Goal: Task Accomplishment & Management: Complete application form

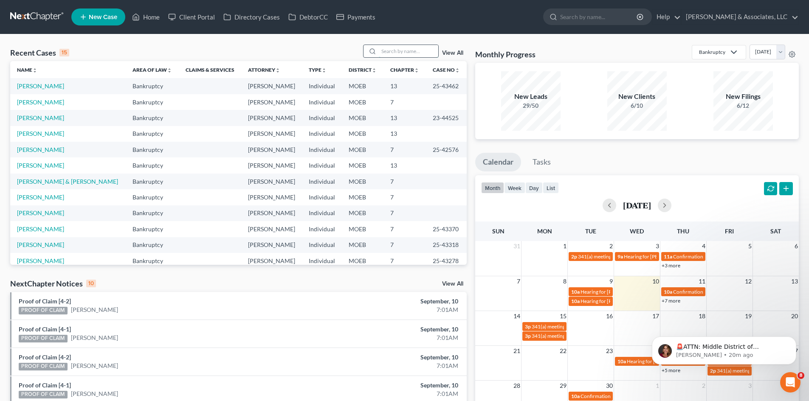
click at [398, 51] on input "search" at bounding box center [408, 51] width 59 height 12
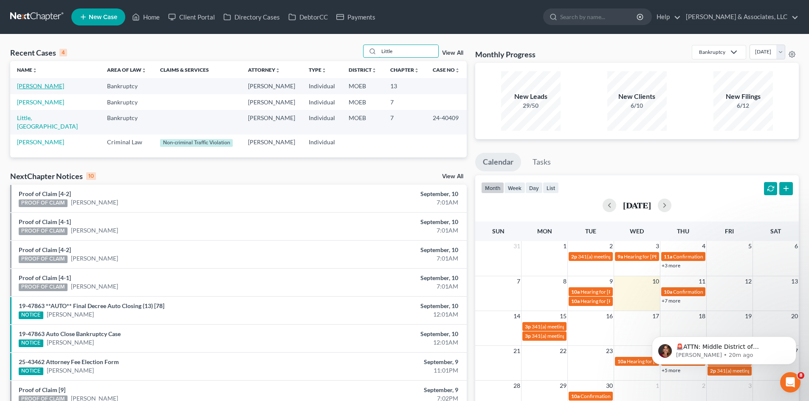
type input "Little"
click at [28, 85] on link "[PERSON_NAME]" at bounding box center [40, 85] width 47 height 7
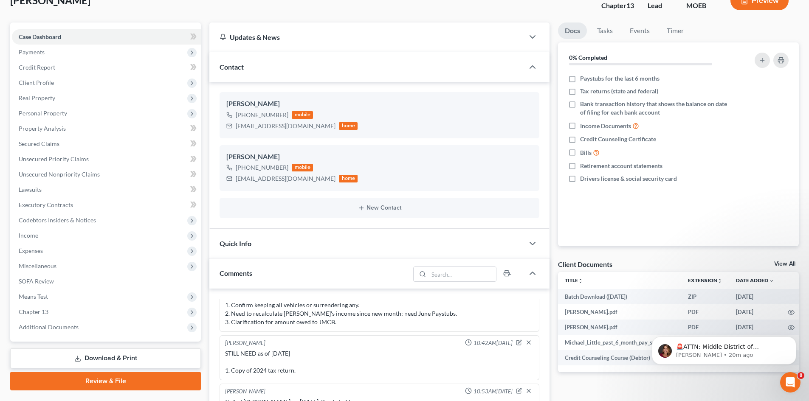
scroll to position [127, 0]
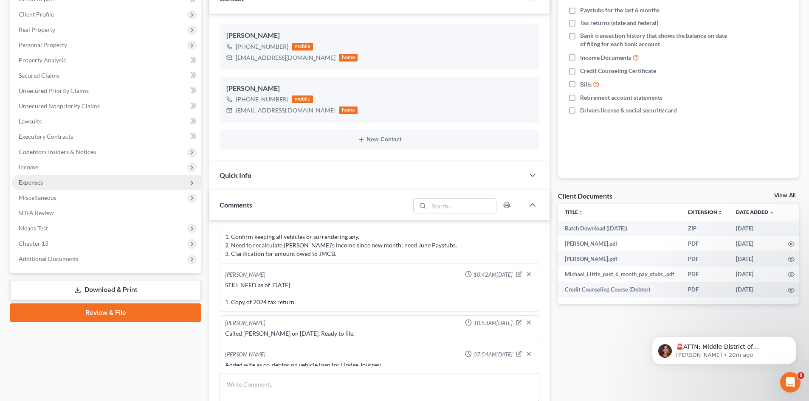
click at [28, 182] on span "Expenses" at bounding box center [31, 182] width 24 height 7
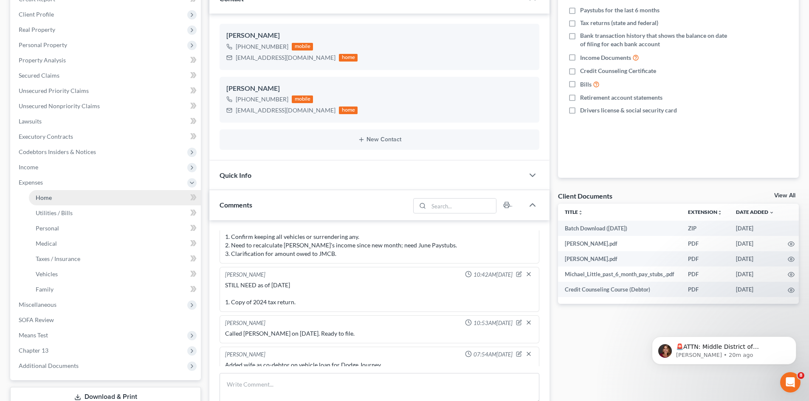
click at [43, 197] on span "Home" at bounding box center [44, 197] width 16 height 7
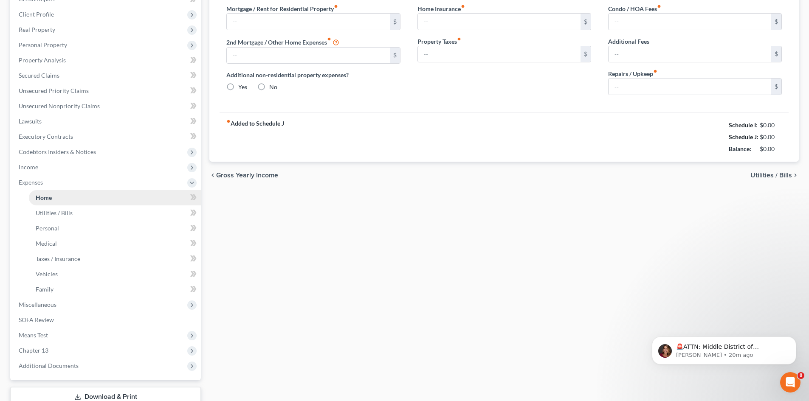
type input "1,465.68"
type input "0.00"
radio input "true"
type input "0.00"
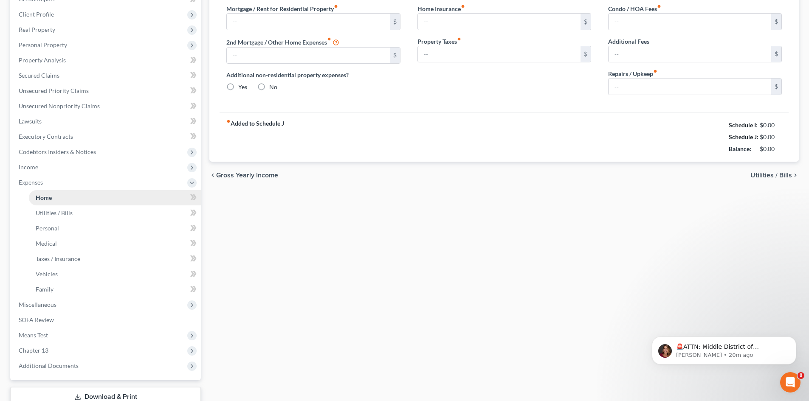
type input "0.00"
type input "60.00"
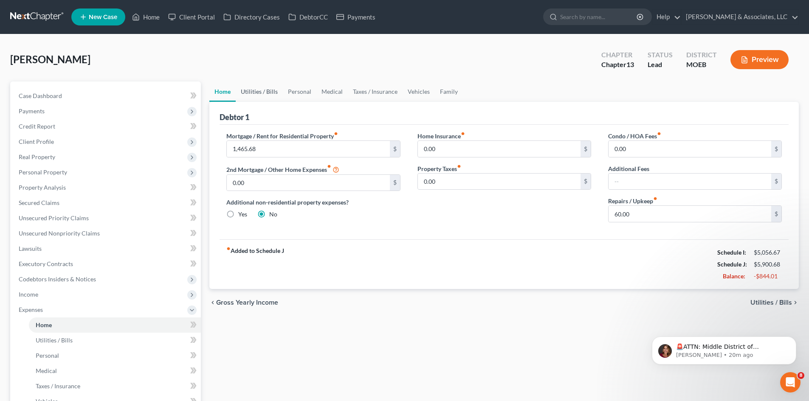
click at [256, 88] on link "Utilities / Bills" at bounding box center [259, 92] width 47 height 20
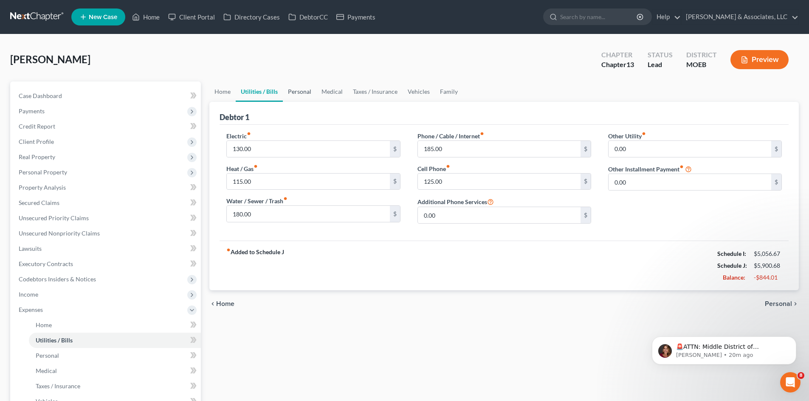
click at [307, 91] on link "Personal" at bounding box center [300, 92] width 34 height 20
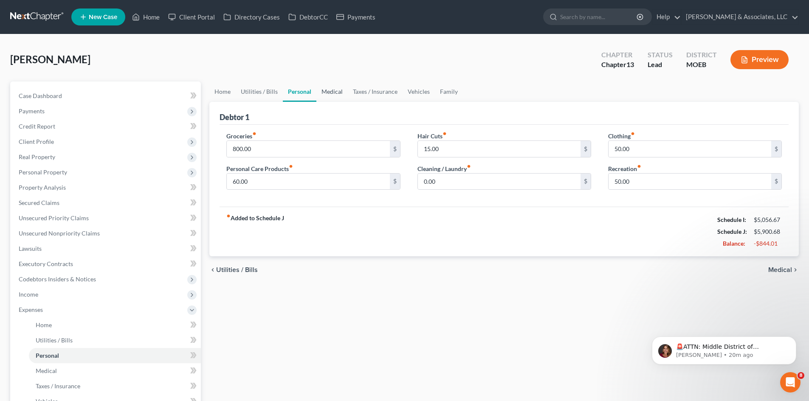
click at [336, 91] on link "Medical" at bounding box center [331, 92] width 31 height 20
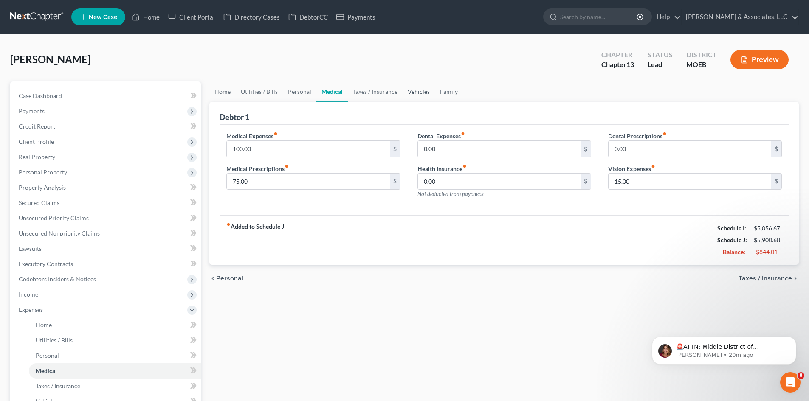
click at [418, 92] on link "Vehicles" at bounding box center [419, 92] width 32 height 20
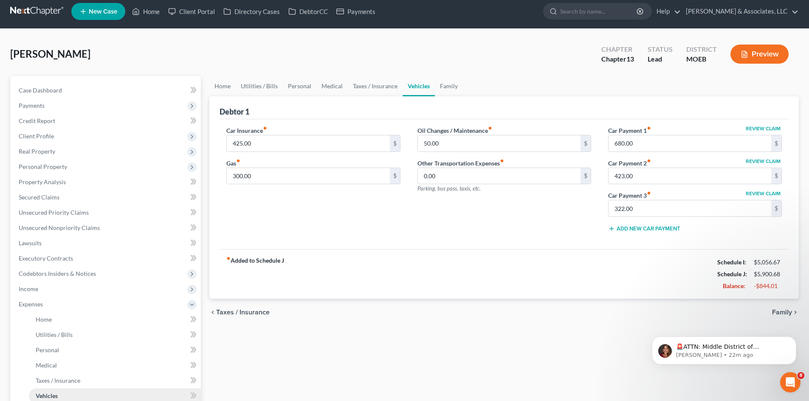
scroll to position [127, 0]
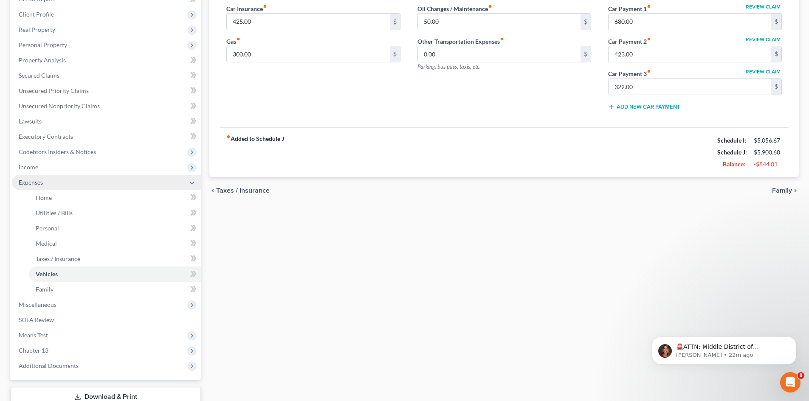
click at [37, 182] on span "Expenses" at bounding box center [31, 182] width 24 height 7
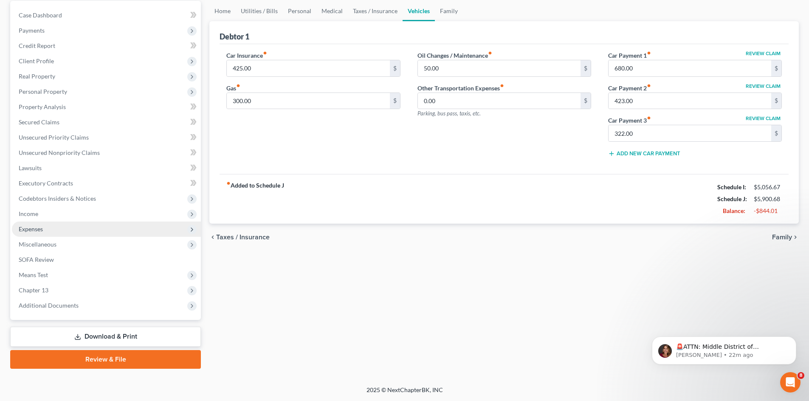
scroll to position [81, 0]
click at [32, 212] on span "Income" at bounding box center [29, 213] width 20 height 7
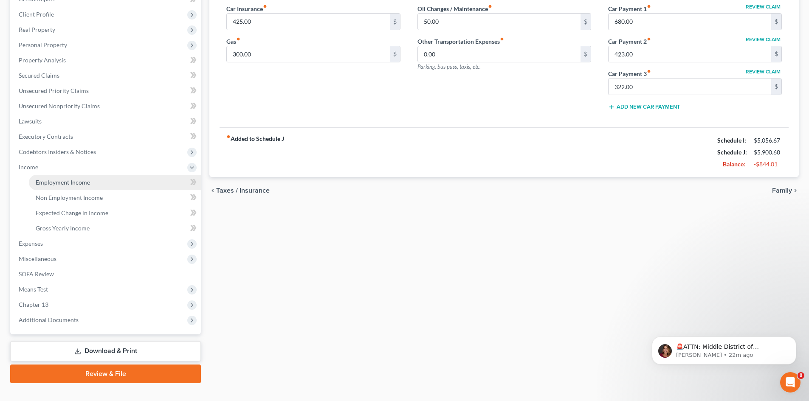
click at [83, 179] on span "Employment Income" at bounding box center [63, 182] width 54 height 7
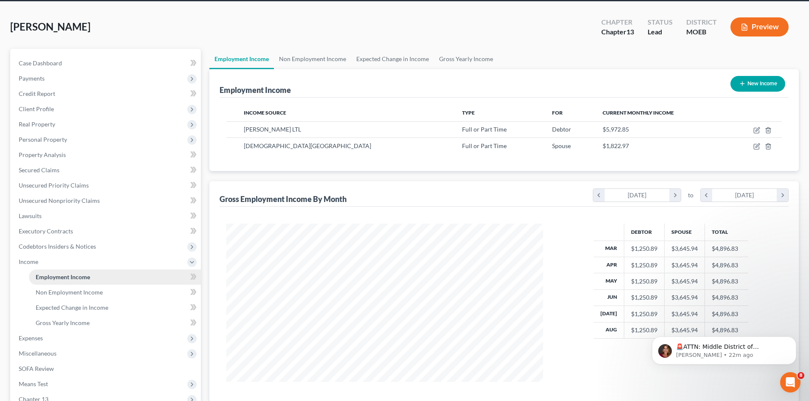
scroll to position [85, 0]
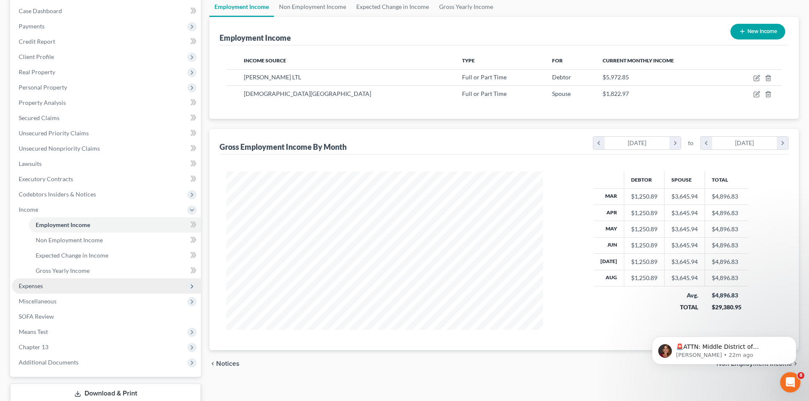
click at [25, 289] on span "Expenses" at bounding box center [31, 285] width 24 height 7
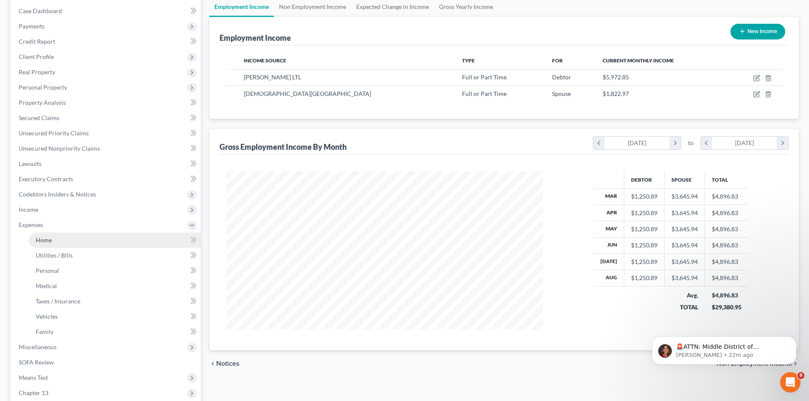
click at [34, 239] on link "Home" at bounding box center [115, 240] width 172 height 15
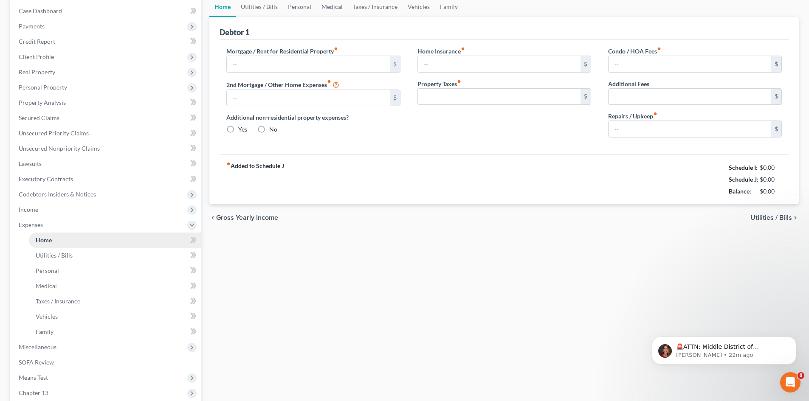
type input "1,465.68"
type input "0.00"
radio input "true"
type input "0.00"
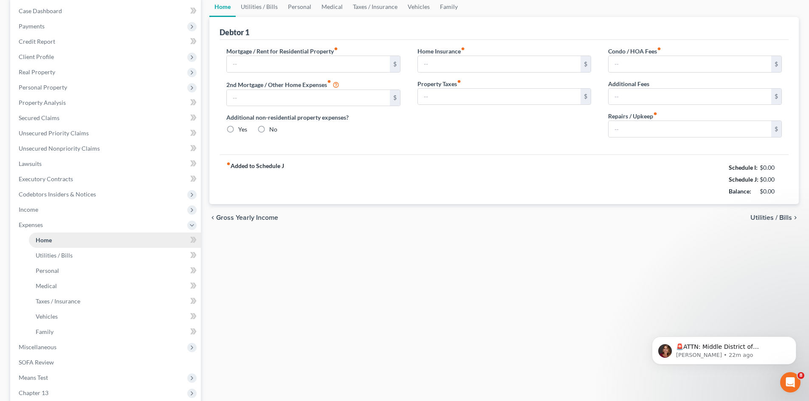
type input "0.00"
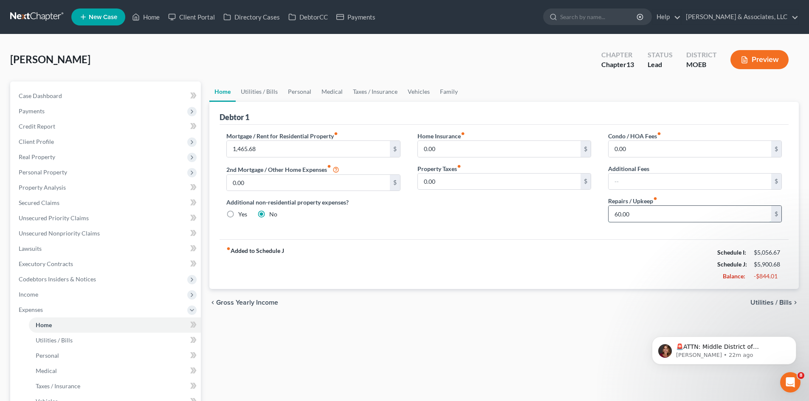
click at [637, 214] on input "60.00" at bounding box center [690, 214] width 163 height 16
type input "50.00"
click at [265, 90] on link "Utilities / Bills" at bounding box center [259, 92] width 47 height 20
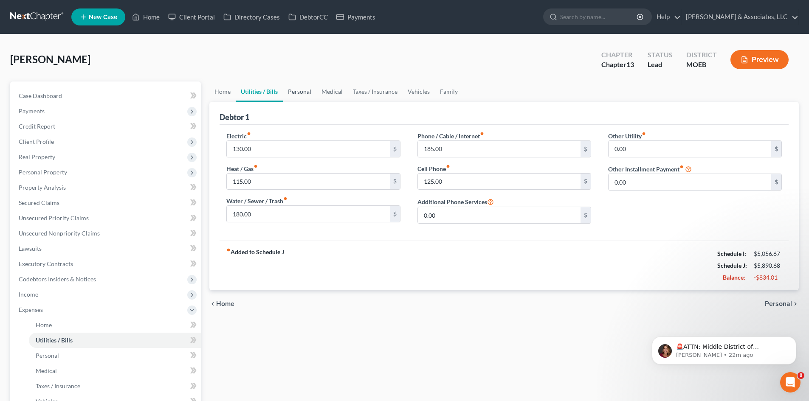
click at [303, 89] on link "Personal" at bounding box center [300, 92] width 34 height 20
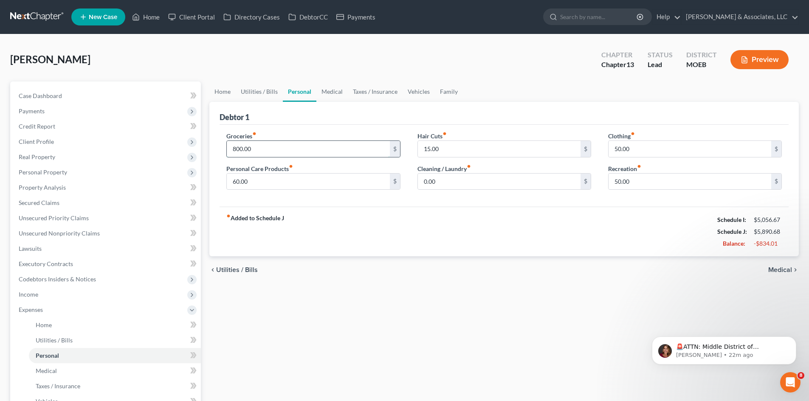
click at [265, 151] on input "800.00" at bounding box center [308, 149] width 163 height 16
type input "600.00"
click at [374, 208] on div "fiber_manual_record Added to Schedule J Schedule I: $5,056.67 Schedule J: $5,69…" at bounding box center [504, 232] width 569 height 50
click at [455, 149] on input "15.00" at bounding box center [499, 149] width 163 height 16
type input "20.00"
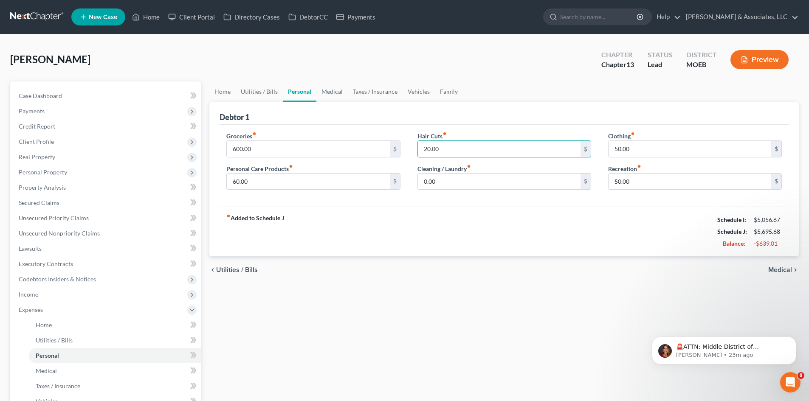
click at [443, 215] on div "fiber_manual_record Added to Schedule J Schedule I: $5,056.67 Schedule J: $5,69…" at bounding box center [504, 232] width 569 height 50
click at [266, 182] on input "60.00" at bounding box center [308, 182] width 163 height 16
type input "100.00"
click at [312, 209] on div "fiber_manual_record Added to Schedule J Schedule I: $5,056.67 Schedule J: $5,73…" at bounding box center [504, 232] width 569 height 50
click at [330, 91] on link "Medical" at bounding box center [331, 92] width 31 height 20
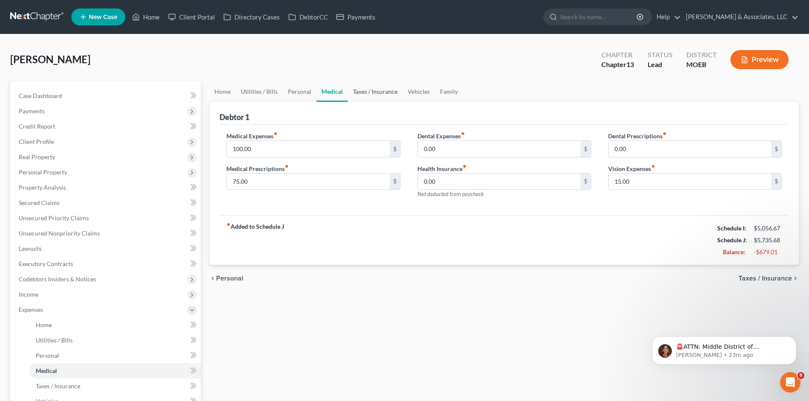
click at [366, 93] on link "Taxes / Insurance" at bounding box center [375, 92] width 55 height 20
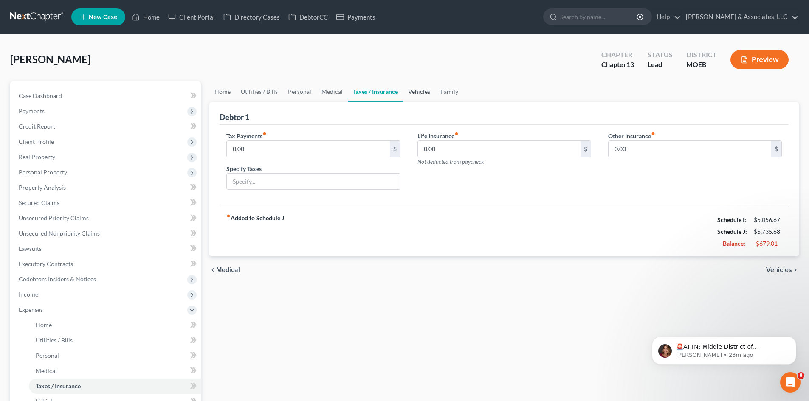
click at [417, 93] on link "Vehicles" at bounding box center [419, 92] width 32 height 20
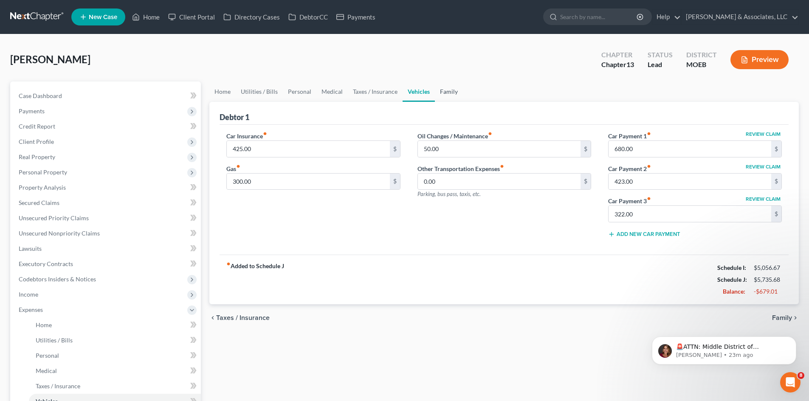
click at [445, 92] on link "Family" at bounding box center [449, 92] width 28 height 20
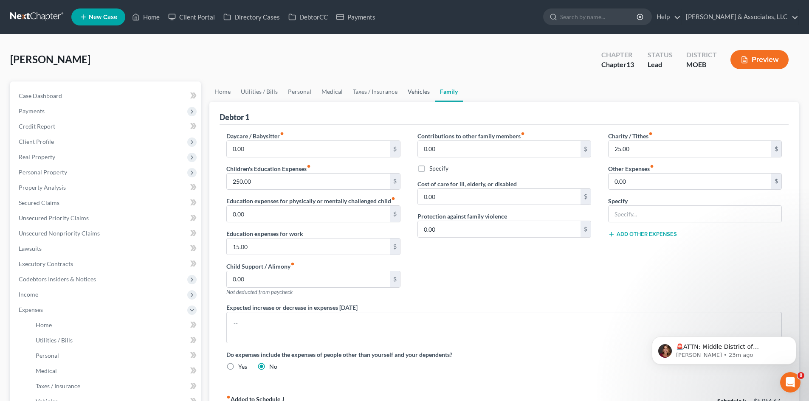
click at [414, 93] on link "Vehicles" at bounding box center [419, 92] width 32 height 20
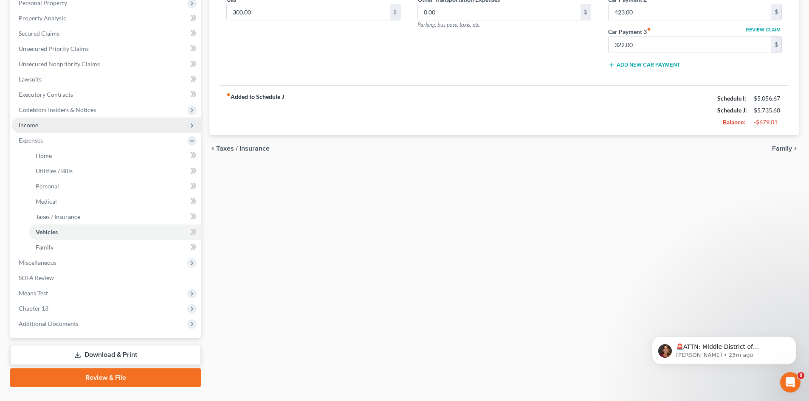
scroll to position [170, 0]
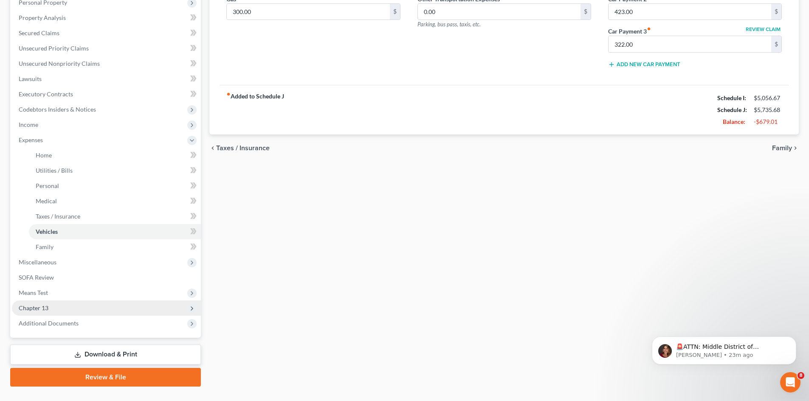
click at [31, 309] on span "Chapter 13" at bounding box center [34, 307] width 30 height 7
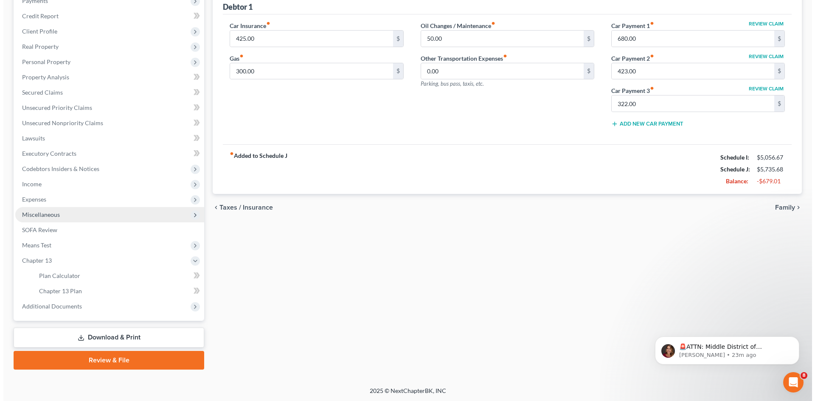
scroll to position [111, 0]
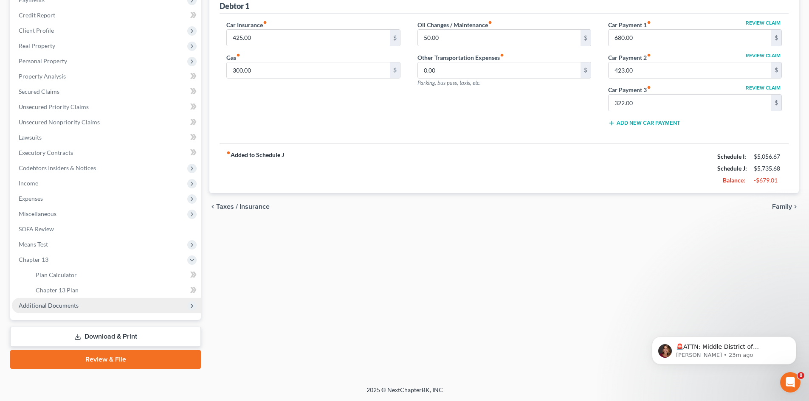
click at [49, 306] on span "Additional Documents" at bounding box center [49, 305] width 60 height 7
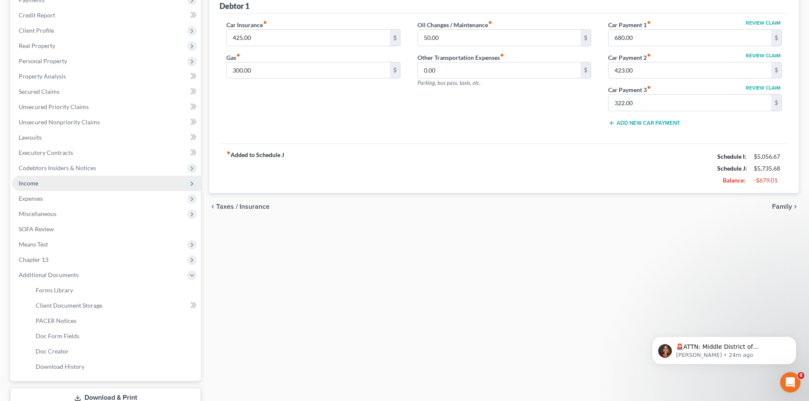
click at [31, 181] on span "Income" at bounding box center [29, 183] width 20 height 7
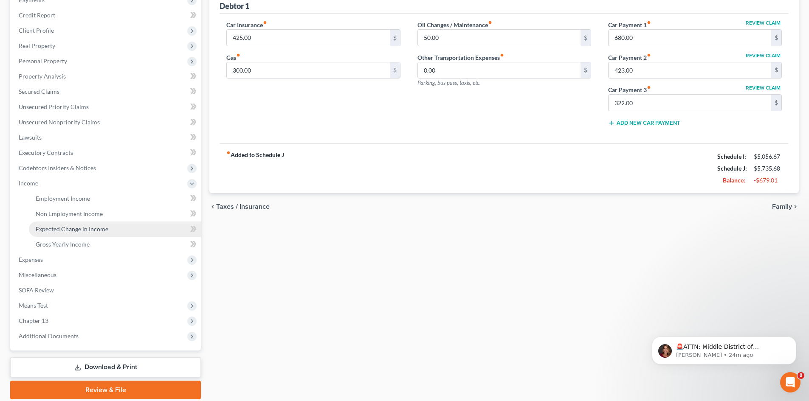
click at [87, 234] on link "Expected Change in Income" at bounding box center [115, 229] width 172 height 15
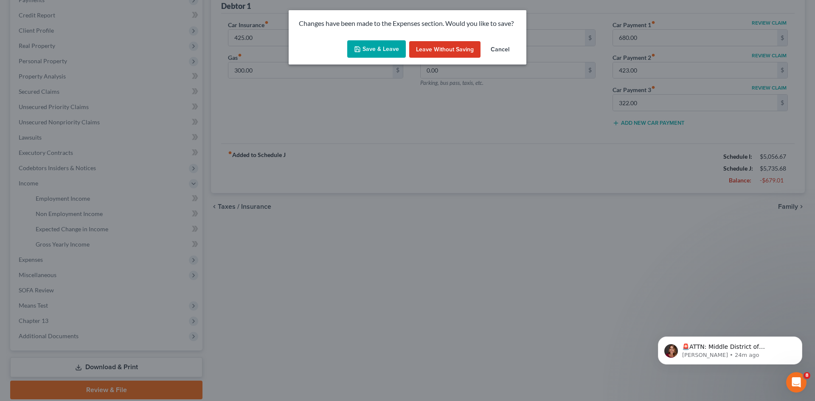
click at [378, 49] on button "Save & Leave" at bounding box center [376, 49] width 59 height 18
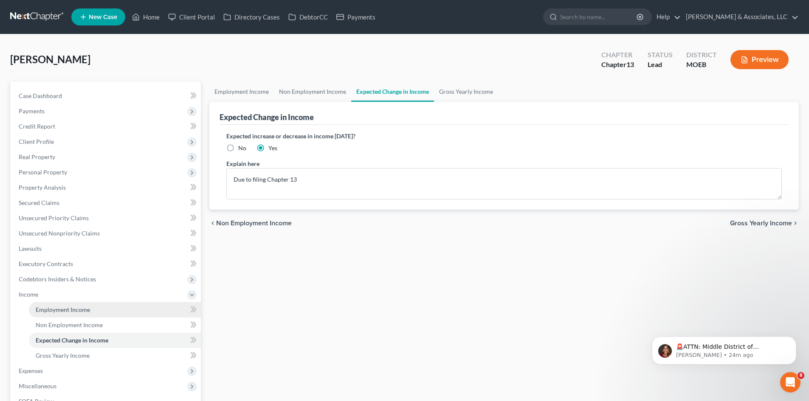
click at [74, 313] on span "Employment Income" at bounding box center [63, 309] width 54 height 7
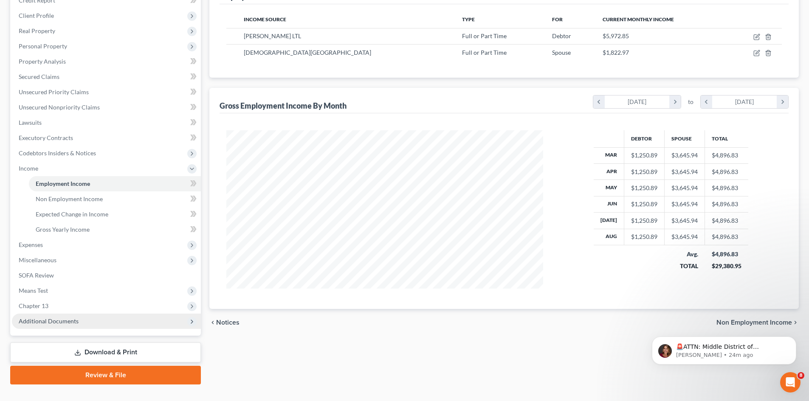
scroll to position [127, 0]
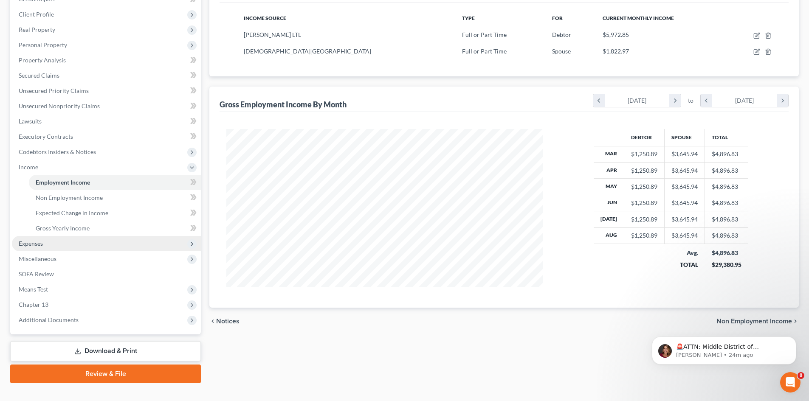
click at [35, 243] on span "Expenses" at bounding box center [31, 243] width 24 height 7
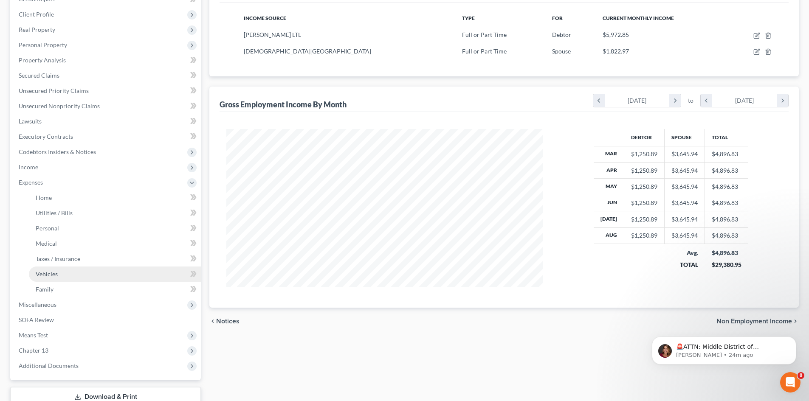
click at [52, 278] on link "Vehicles" at bounding box center [115, 274] width 172 height 15
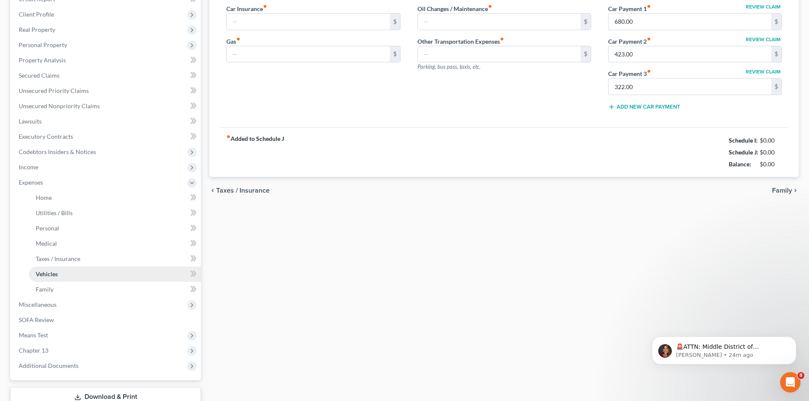
type input "425.00"
type input "300.00"
type input "50.00"
type input "0.00"
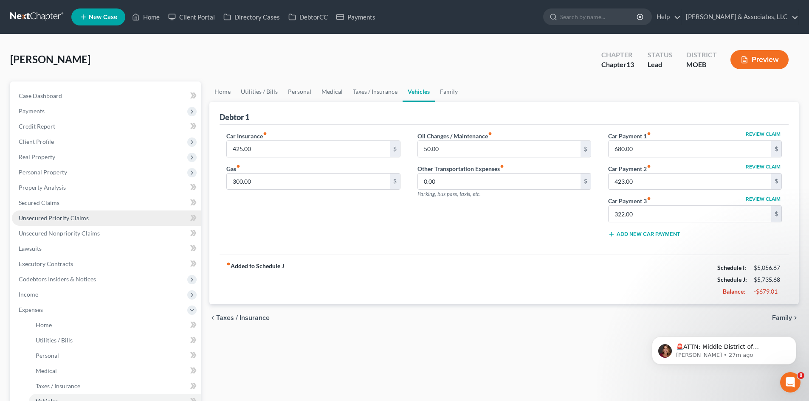
click at [58, 217] on span "Unsecured Priority Claims" at bounding box center [54, 217] width 70 height 7
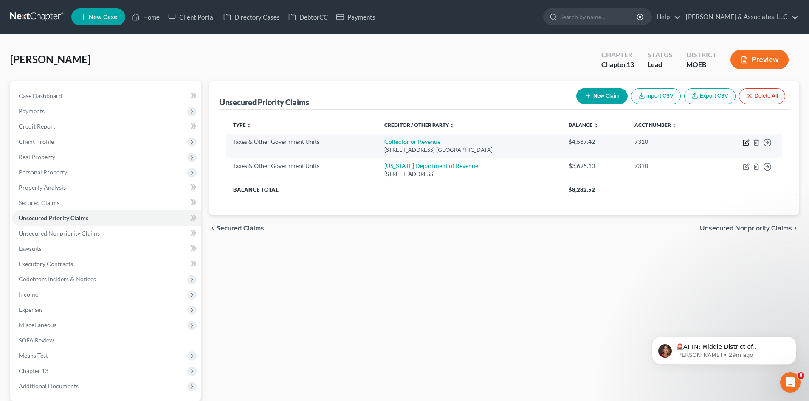
click at [749, 141] on icon "button" at bounding box center [746, 142] width 7 height 7
select select "1"
select select "26"
select select "0"
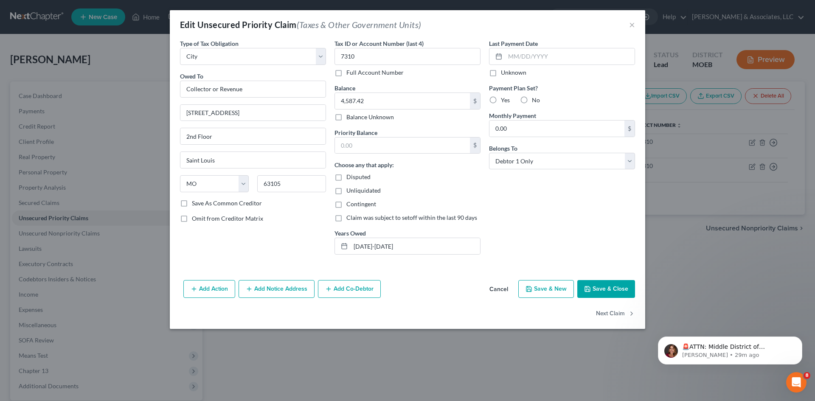
click at [598, 286] on button "Save & Close" at bounding box center [607, 289] width 58 height 18
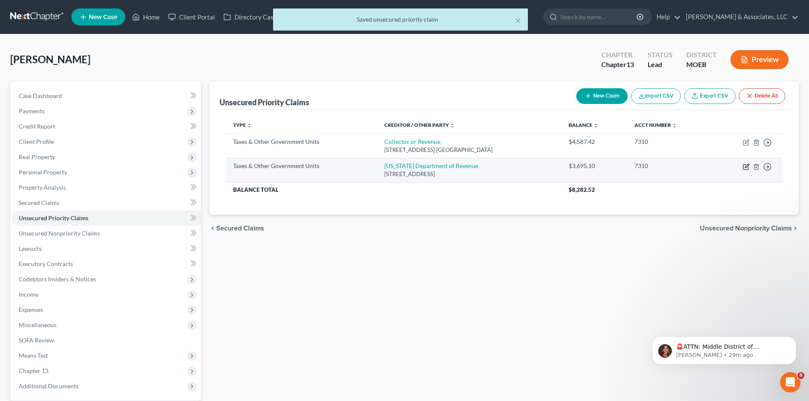
click at [744, 166] on icon "button" at bounding box center [746, 166] width 7 height 7
select select "2"
select select "26"
select select "0"
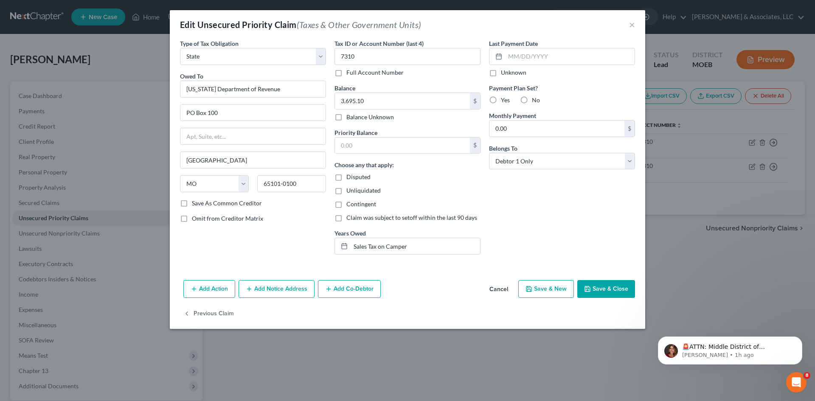
click at [614, 289] on button "Save & Close" at bounding box center [607, 289] width 58 height 18
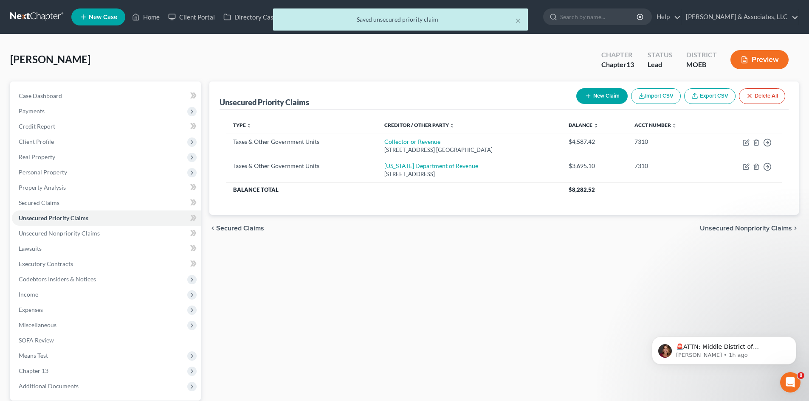
click at [150, 16] on div "× Saved unsecured priority claim" at bounding box center [400, 21] width 809 height 26
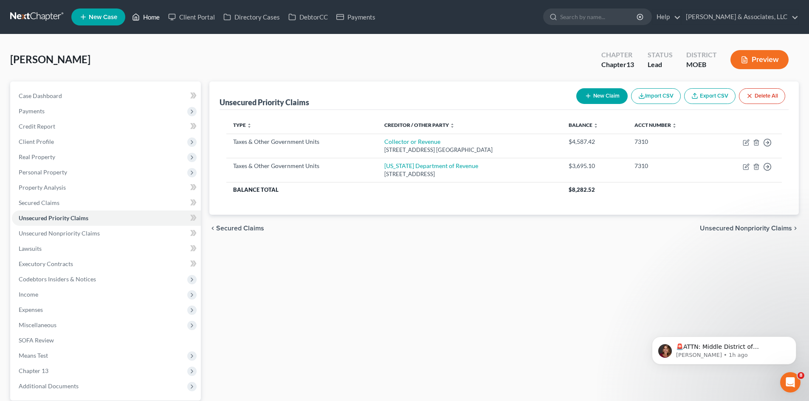
click at [153, 18] on link "Home" at bounding box center [146, 16] width 36 height 15
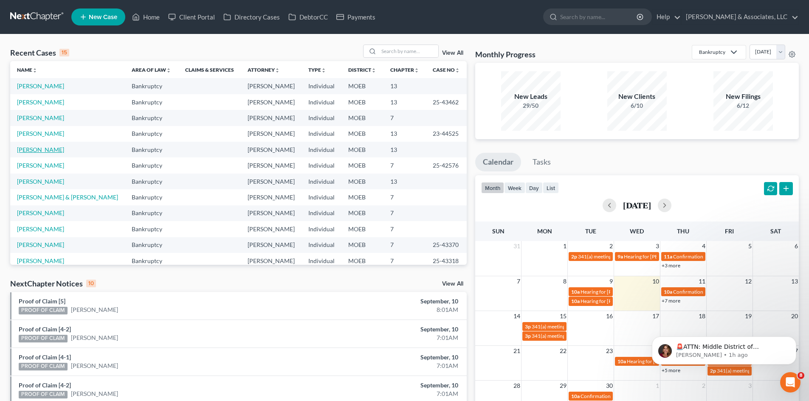
click at [39, 151] on link "[PERSON_NAME]" at bounding box center [40, 149] width 47 height 7
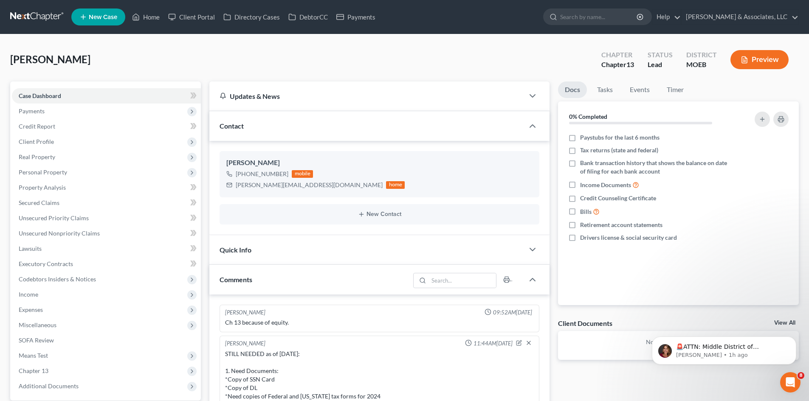
scroll to position [93, 0]
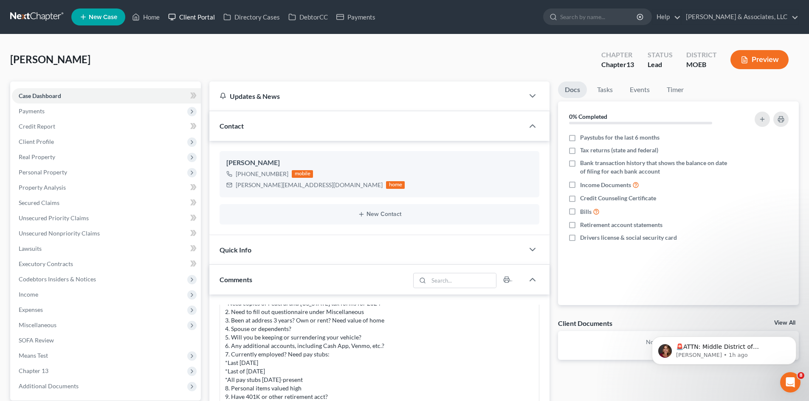
click at [205, 18] on link "Client Portal" at bounding box center [191, 16] width 55 height 15
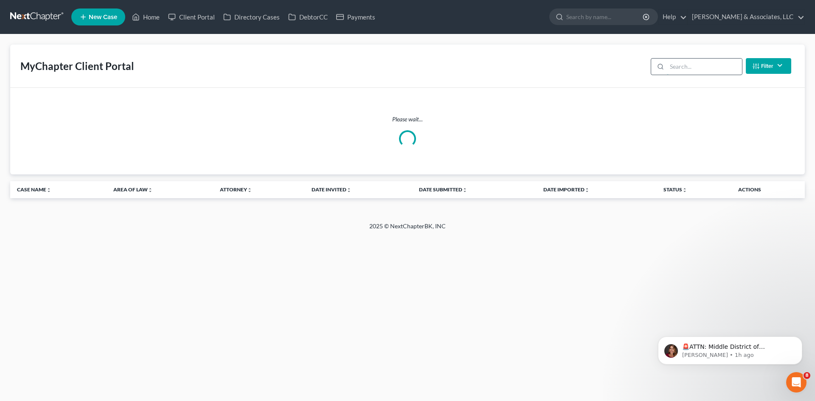
click at [681, 67] on input "search" at bounding box center [704, 67] width 75 height 16
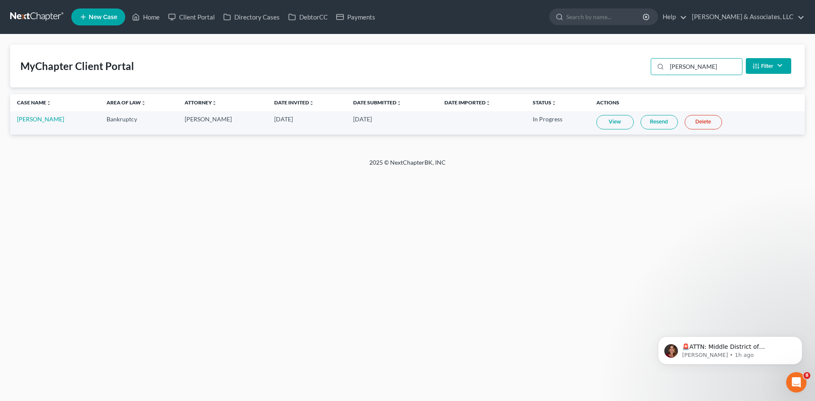
type input "[PERSON_NAME]"
click at [146, 17] on link "Home" at bounding box center [146, 16] width 36 height 15
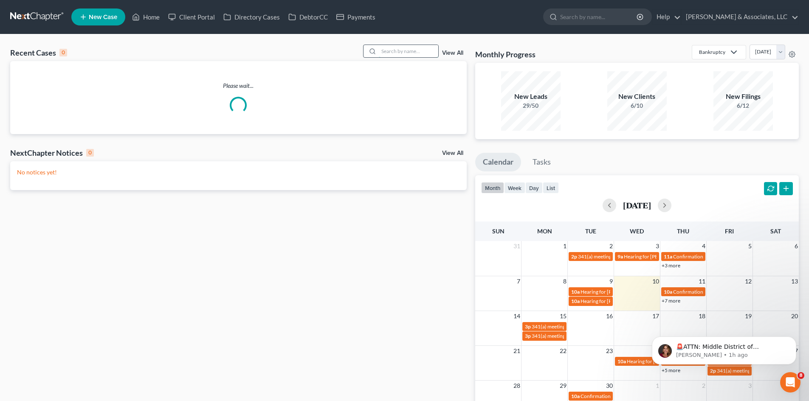
click at [391, 56] on input "search" at bounding box center [408, 51] width 59 height 12
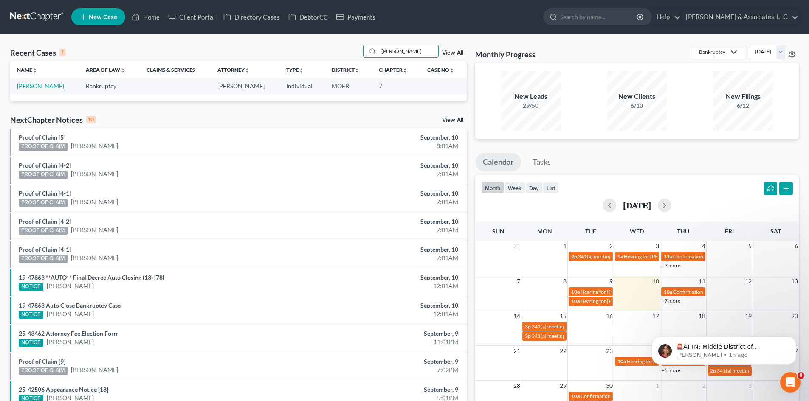
type input "[PERSON_NAME]"
click at [33, 86] on link "[PERSON_NAME]" at bounding box center [40, 85] width 47 height 7
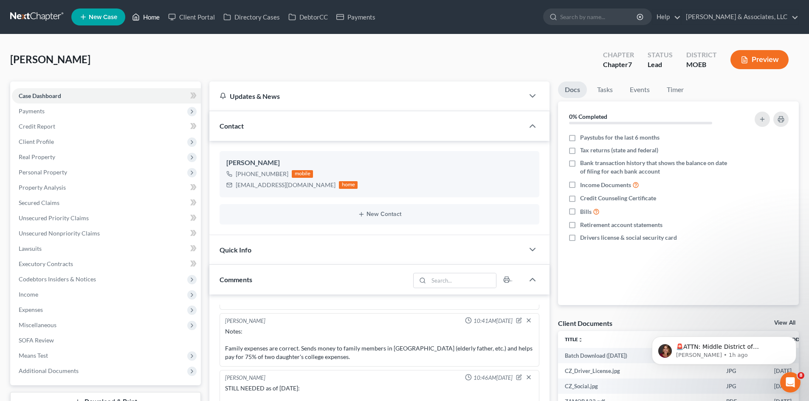
click at [147, 14] on link "Home" at bounding box center [146, 16] width 36 height 15
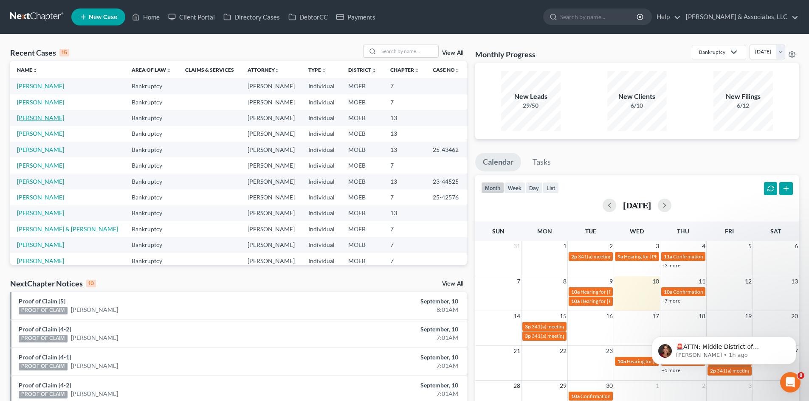
click at [44, 118] on link "[PERSON_NAME]" at bounding box center [40, 117] width 47 height 7
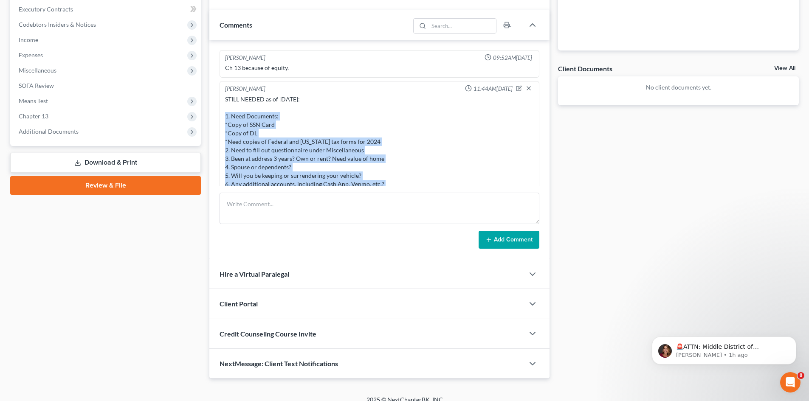
drag, startPoint x: 333, startPoint y: 177, endPoint x: 223, endPoint y: 115, distance: 126.3
click at [223, 115] on div "[PERSON_NAME] 11:44AM[DATE] STILL NEEDED as of [DATE]: 1. Need Documents: *Copy…" at bounding box center [380, 180] width 320 height 198
copy div "1. Need Documents: *Copy of SSN Card *Copy of DL *Need copies of Federal and [U…"
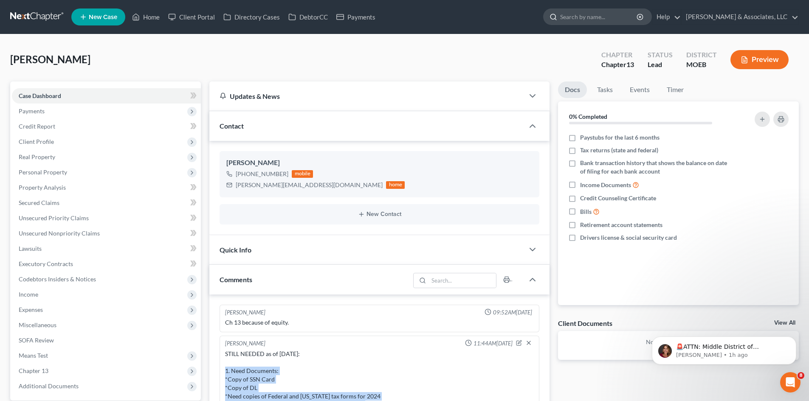
click at [631, 22] on input "search" at bounding box center [599, 17] width 78 height 16
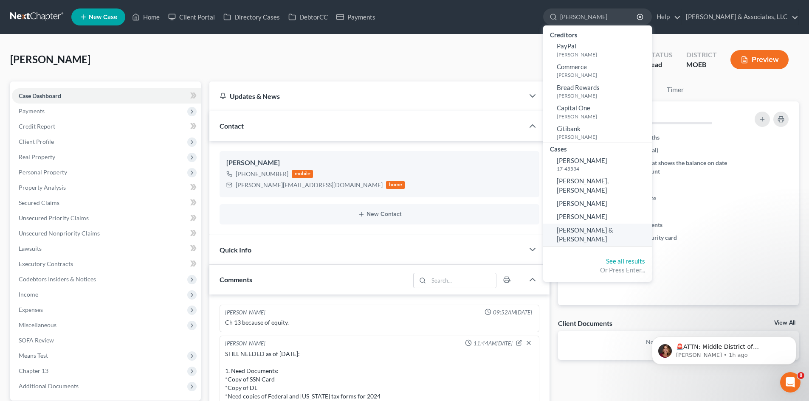
type input "[PERSON_NAME]"
click at [606, 226] on span "[PERSON_NAME] & [PERSON_NAME]" at bounding box center [585, 234] width 56 height 17
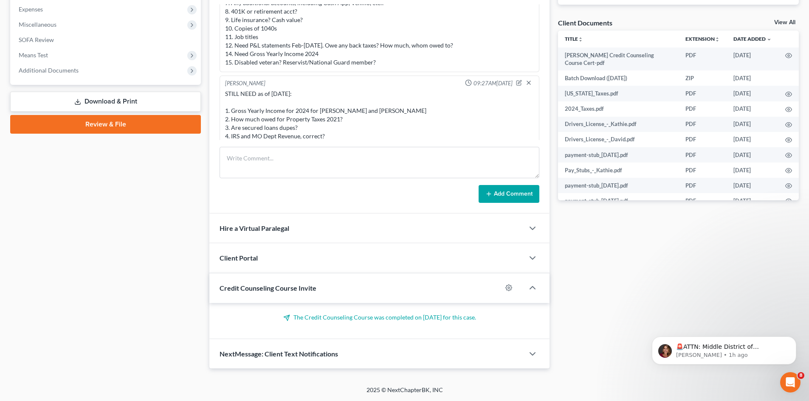
scroll to position [414, 0]
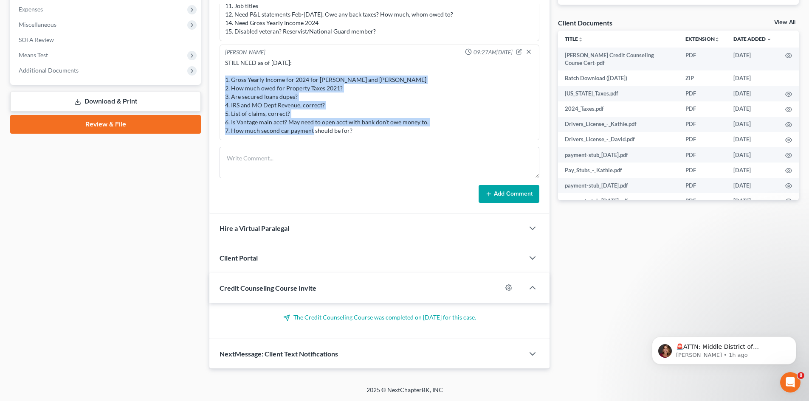
drag, startPoint x: 360, startPoint y: 135, endPoint x: 218, endPoint y: 81, distance: 152.3
click at [218, 81] on div "Import from MyChapter 07:49AM[DATE] MyChapter Response: SOFA Line 9: Claim subj…" at bounding box center [379, 104] width 340 height 220
copy div "1. Gross Yearly Income for 2024 for [PERSON_NAME] and [PERSON_NAME] 2. How much…"
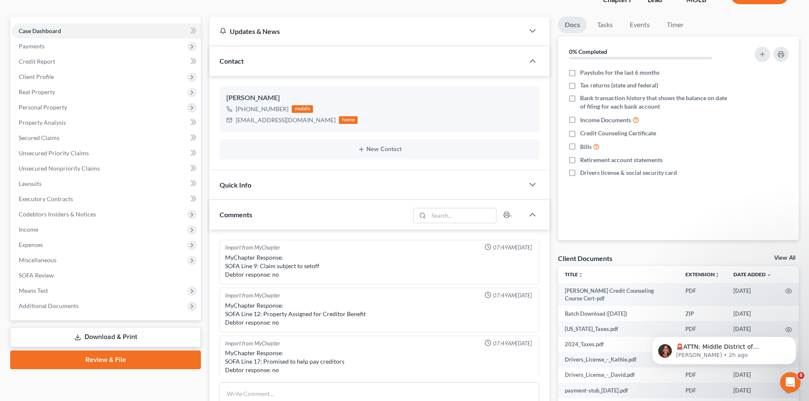
scroll to position [0, 0]
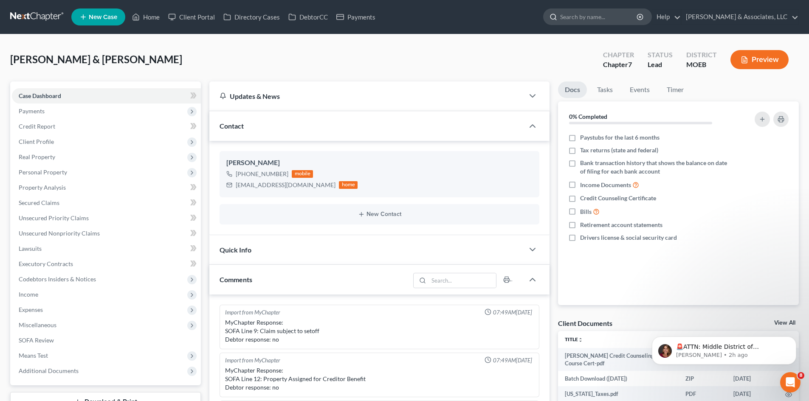
click at [626, 14] on input "search" at bounding box center [599, 17] width 78 height 16
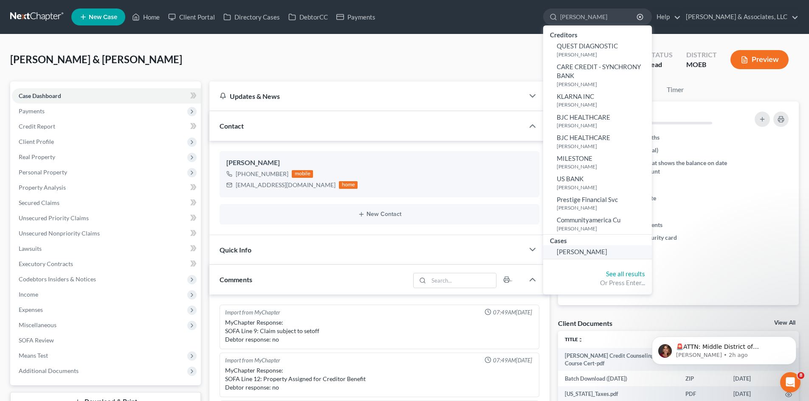
type input "[PERSON_NAME]"
click at [593, 253] on span "[PERSON_NAME]" at bounding box center [582, 252] width 51 height 8
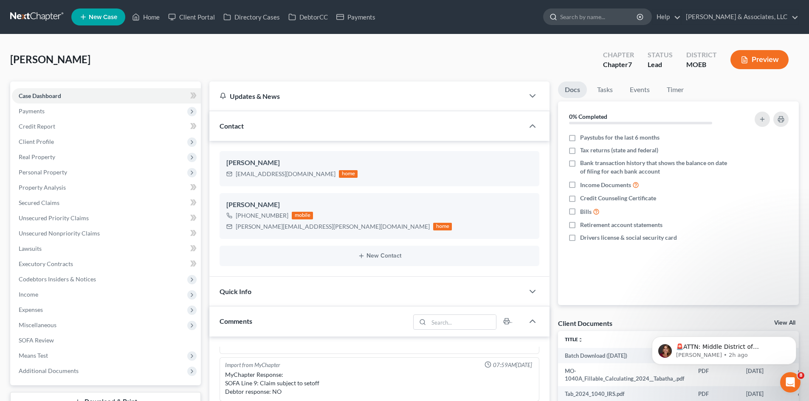
click at [612, 20] on input "search" at bounding box center [599, 17] width 78 height 16
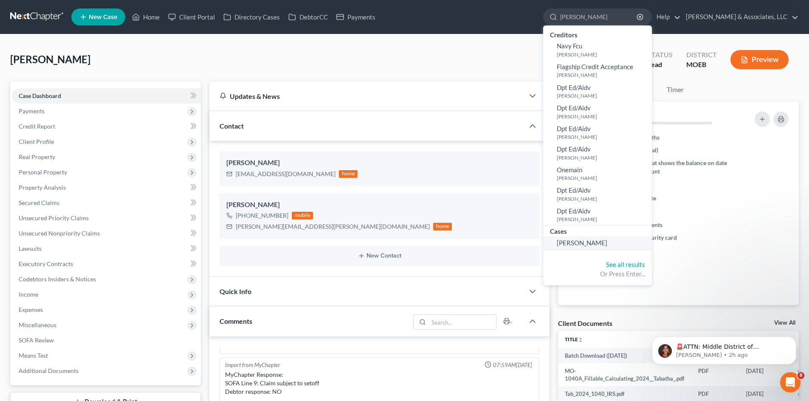
type input "[PERSON_NAME]"
click at [607, 243] on span "[PERSON_NAME]" at bounding box center [582, 243] width 51 height 8
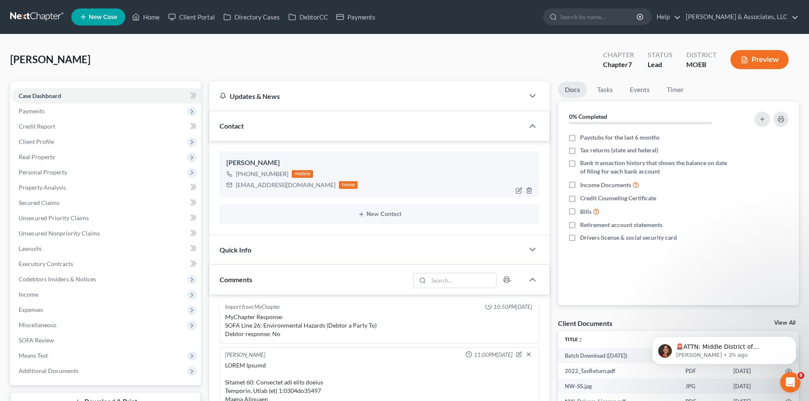
drag, startPoint x: 285, startPoint y: 173, endPoint x: 245, endPoint y: 175, distance: 40.0
click at [245, 175] on div "[PHONE_NUMBER] mobile" at bounding box center [291, 174] width 131 height 11
copy div "314) 703-6169"
click at [190, 17] on link "Client Portal" at bounding box center [191, 16] width 55 height 15
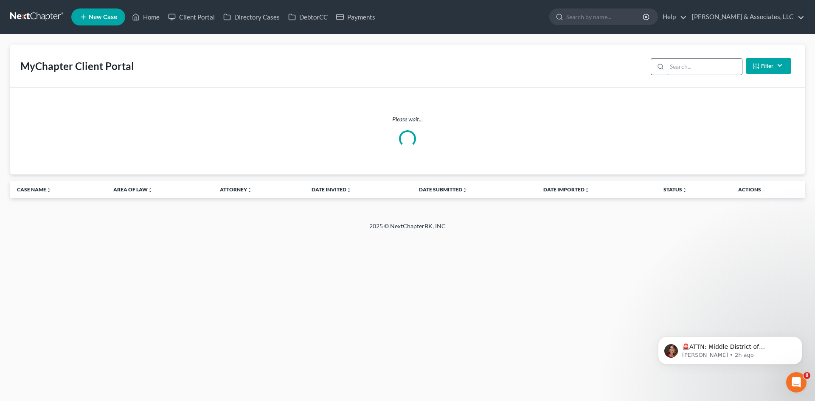
click at [709, 65] on input "search" at bounding box center [704, 67] width 75 height 16
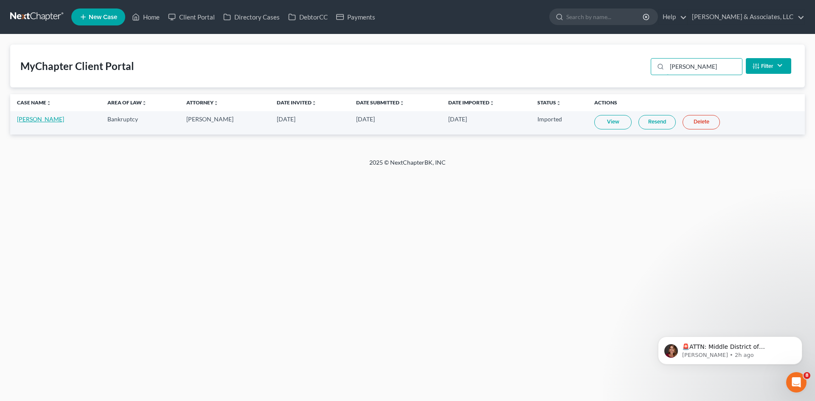
type input "[PERSON_NAME]"
click at [31, 120] on link "[PERSON_NAME]" at bounding box center [40, 119] width 47 height 7
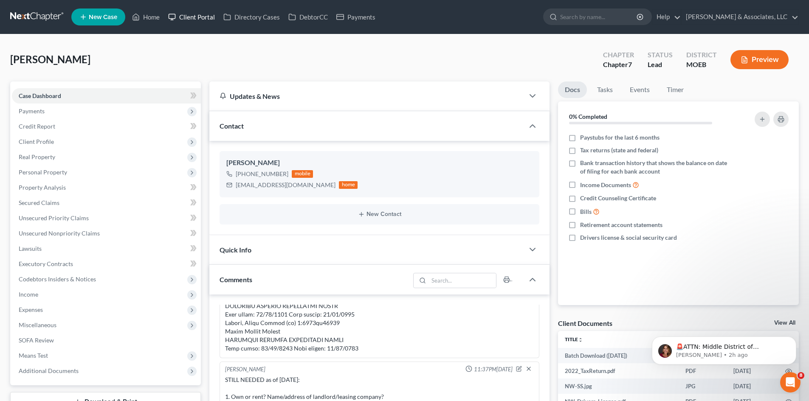
drag, startPoint x: 190, startPoint y: 16, endPoint x: 223, endPoint y: 2, distance: 35.6
click at [190, 16] on link "Client Portal" at bounding box center [191, 16] width 55 height 15
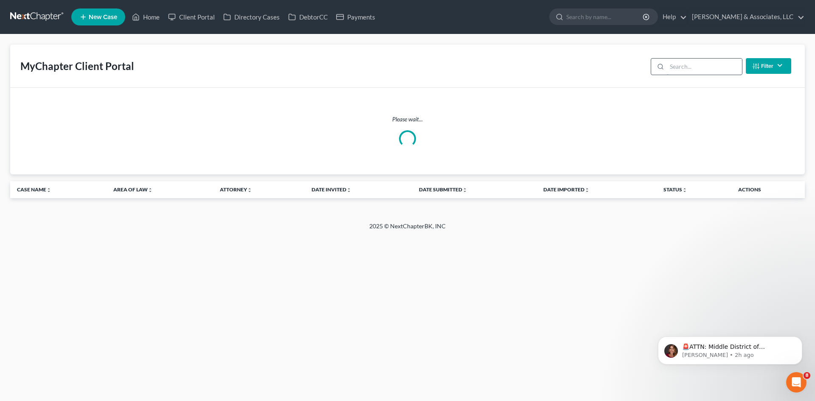
click at [674, 64] on input "search" at bounding box center [704, 67] width 75 height 16
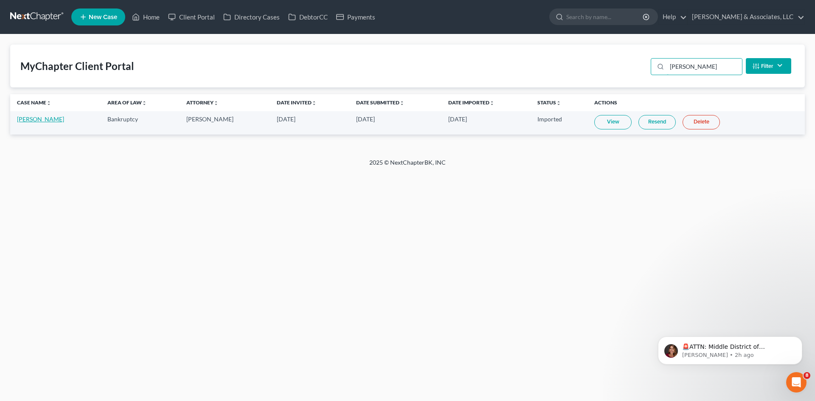
type input "[PERSON_NAME]"
click at [39, 119] on link "[PERSON_NAME]" at bounding box center [40, 119] width 47 height 7
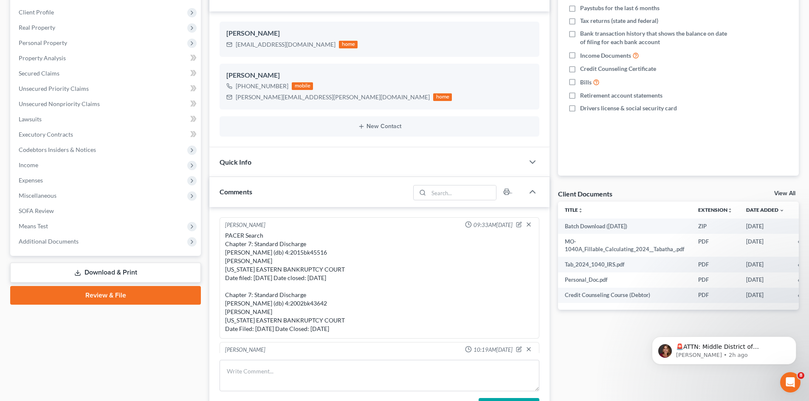
scroll to position [85, 0]
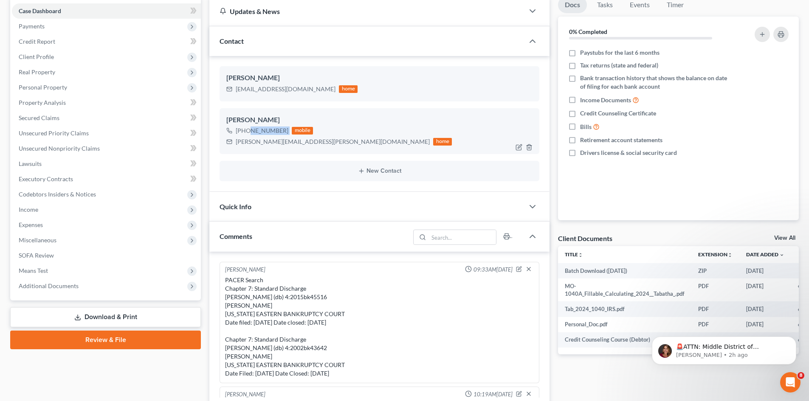
drag, startPoint x: 287, startPoint y: 131, endPoint x: 245, endPoint y: 132, distance: 42.0
click at [245, 132] on div "[PHONE_NUMBER] mobile" at bounding box center [338, 130] width 225 height 11
copy div "314) 496-7488"
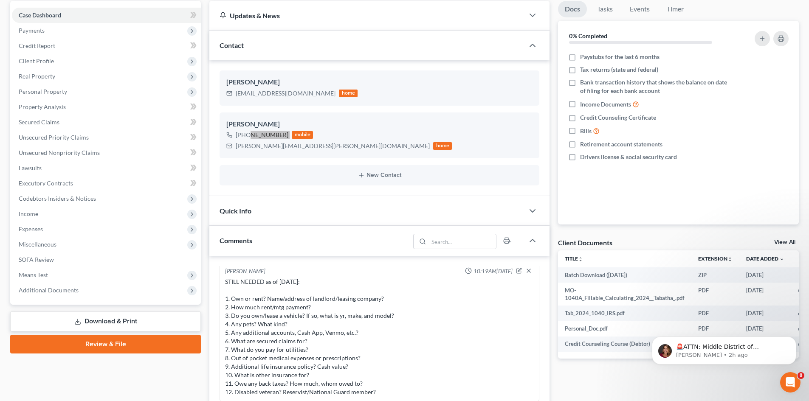
scroll to position [0, 0]
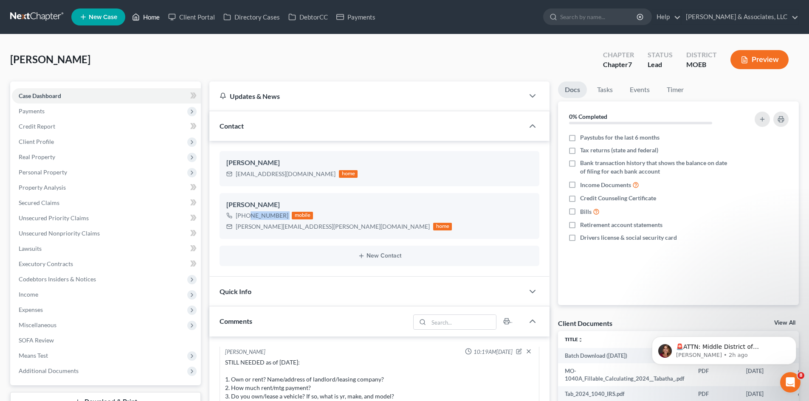
drag, startPoint x: 149, startPoint y: 14, endPoint x: 94, endPoint y: 27, distance: 55.8
click at [149, 14] on link "Home" at bounding box center [146, 16] width 36 height 15
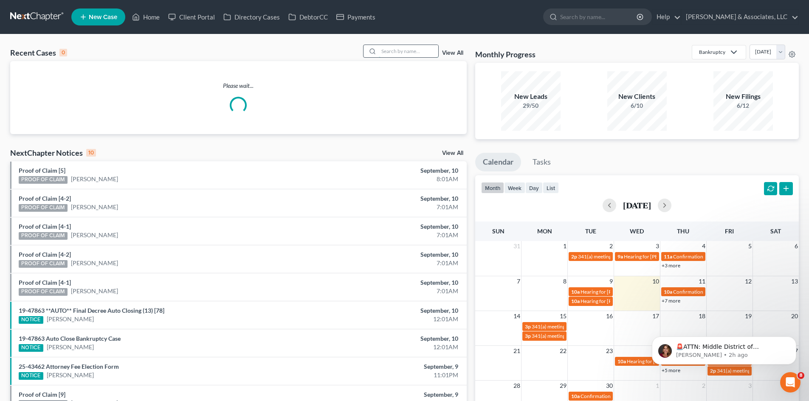
click at [414, 51] on input "search" at bounding box center [408, 51] width 59 height 12
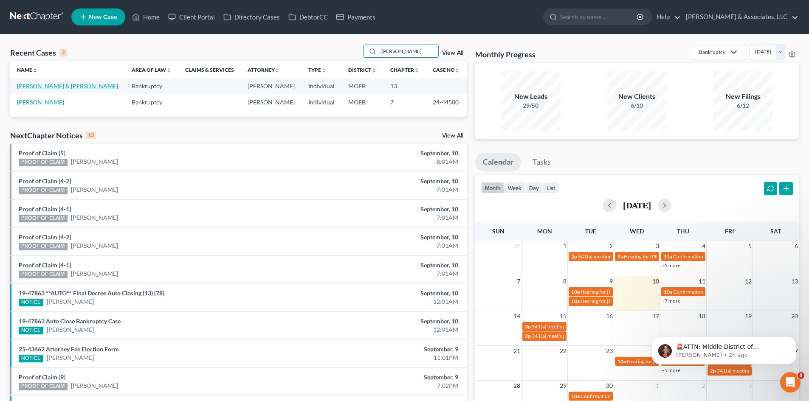
type input "[PERSON_NAME]"
click at [53, 86] on link "[PERSON_NAME] & [PERSON_NAME]" at bounding box center [67, 85] width 101 height 7
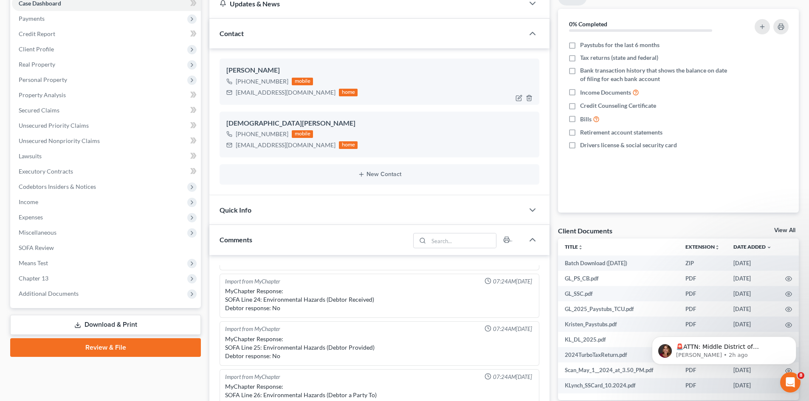
scroll to position [85, 0]
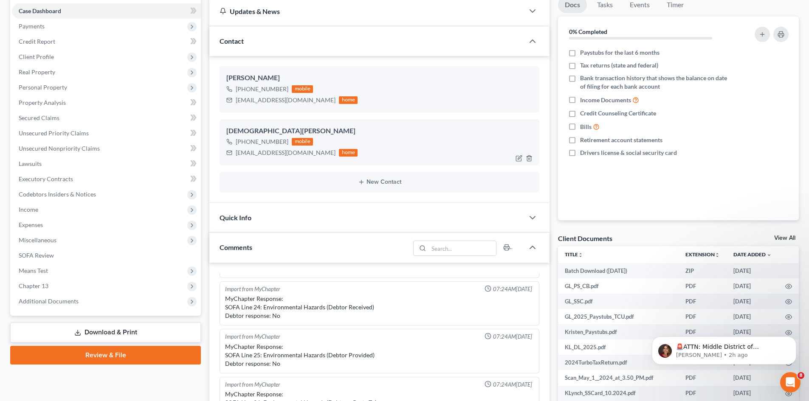
drag, startPoint x: 286, startPoint y: 142, endPoint x: 246, endPoint y: 144, distance: 40.0
click at [246, 144] on div "[PHONE_NUMBER] mobile" at bounding box center [291, 141] width 131 height 11
copy div "314) 520-7171"
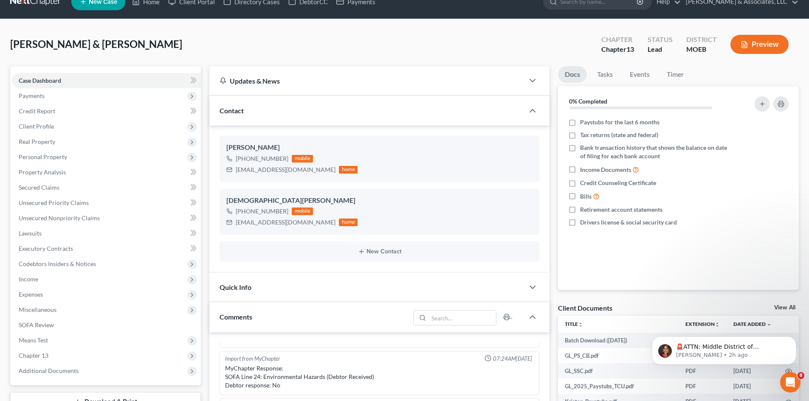
scroll to position [0, 0]
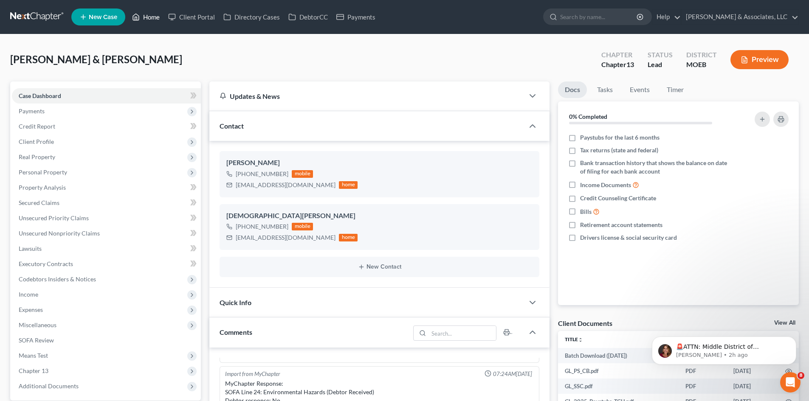
click at [150, 14] on link "Home" at bounding box center [146, 16] width 36 height 15
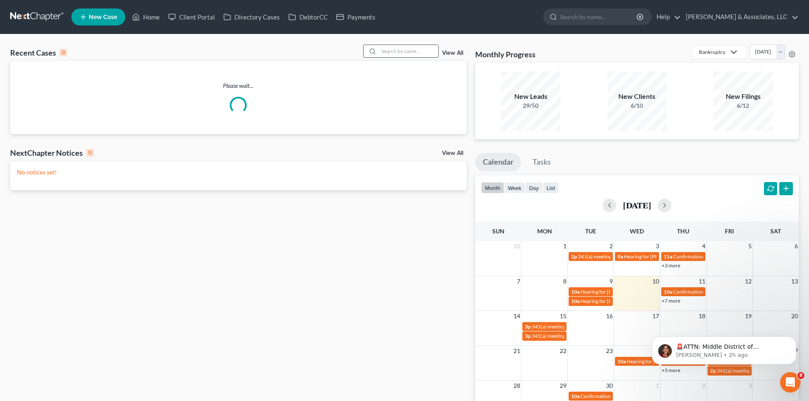
click at [397, 54] on input "search" at bounding box center [408, 51] width 59 height 12
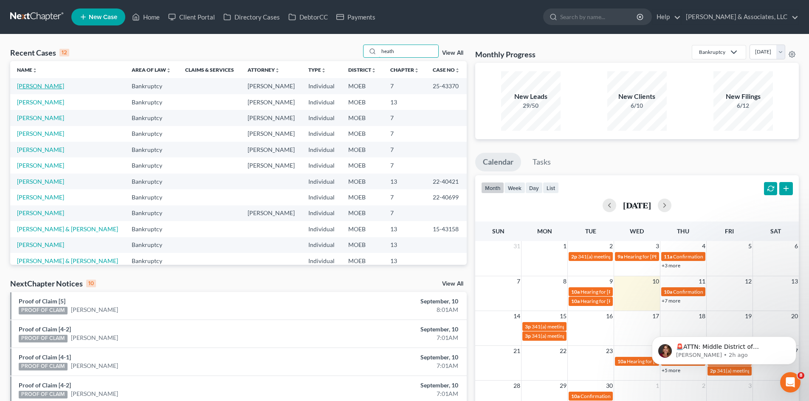
type input "heath"
click at [45, 84] on link "[PERSON_NAME]" at bounding box center [40, 85] width 47 height 7
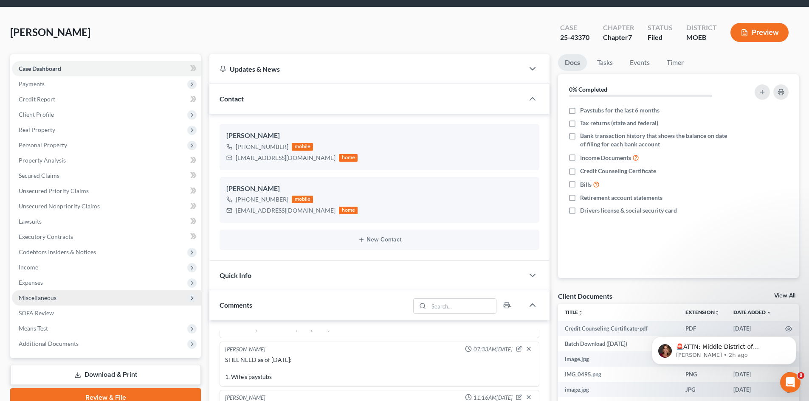
scroll to position [42, 0]
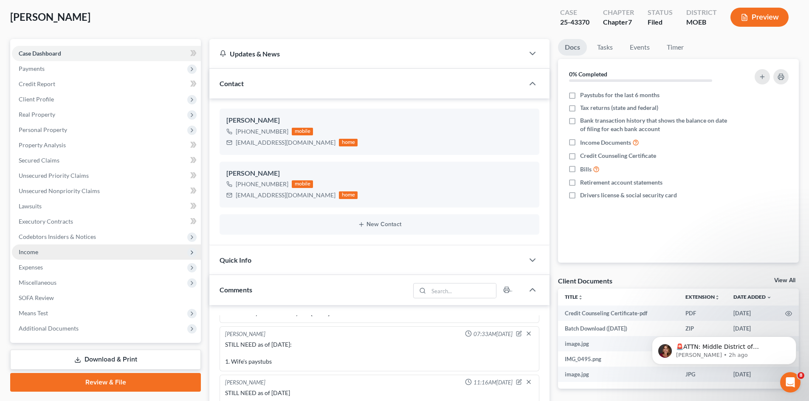
click at [23, 250] on span "Income" at bounding box center [29, 251] width 20 height 7
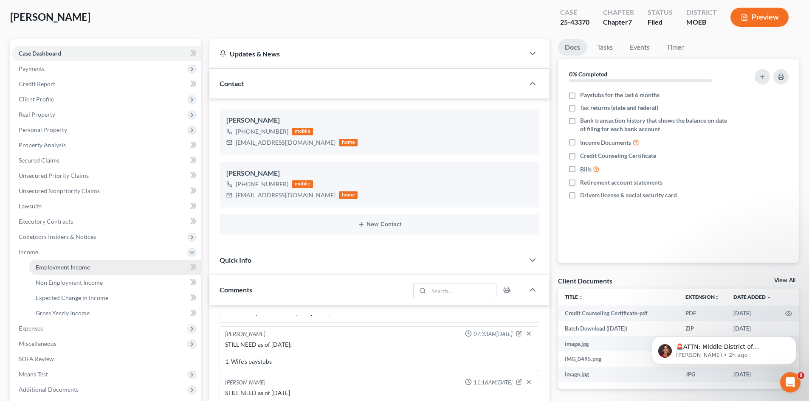
click at [65, 266] on span "Employment Income" at bounding box center [63, 267] width 54 height 7
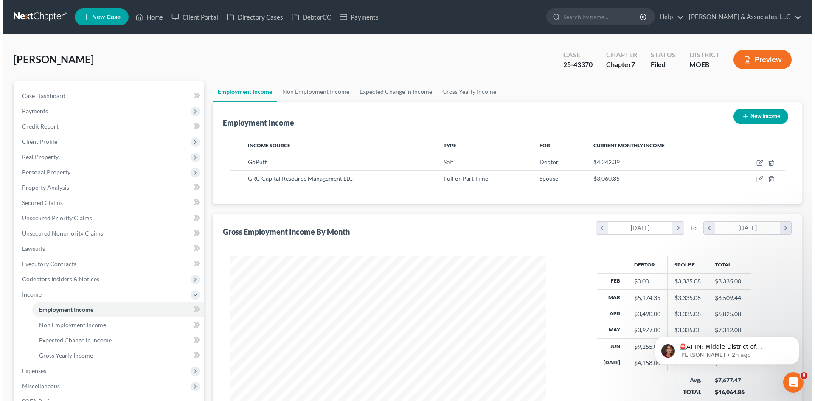
scroll to position [158, 334]
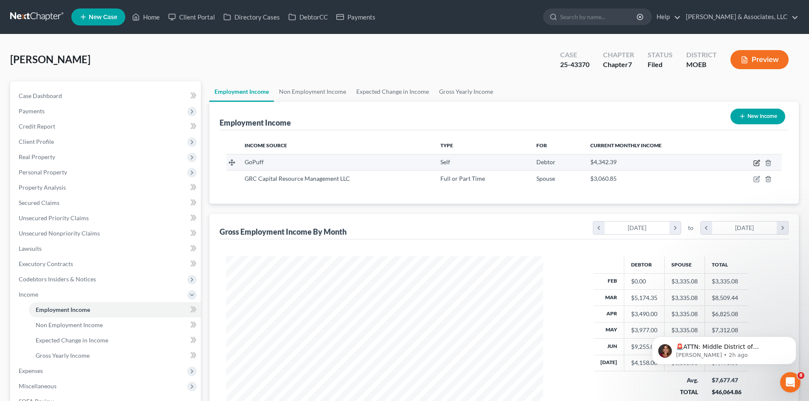
click at [758, 165] on icon "button" at bounding box center [756, 163] width 7 height 7
select select "1"
select select "39"
select select "3"
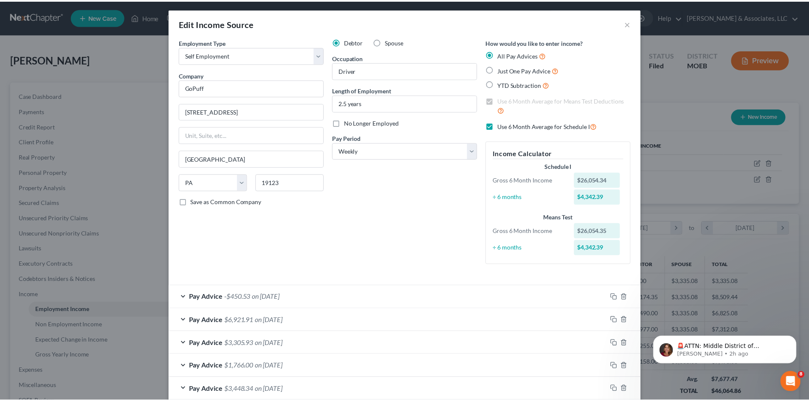
scroll to position [0, 0]
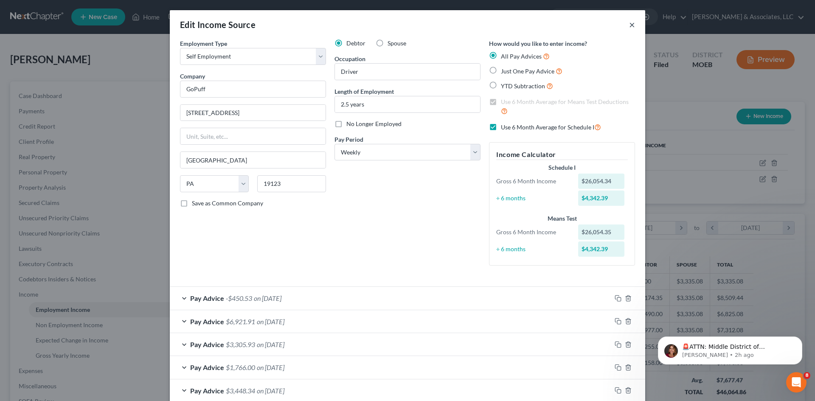
click at [631, 26] on button "×" at bounding box center [632, 25] width 6 height 10
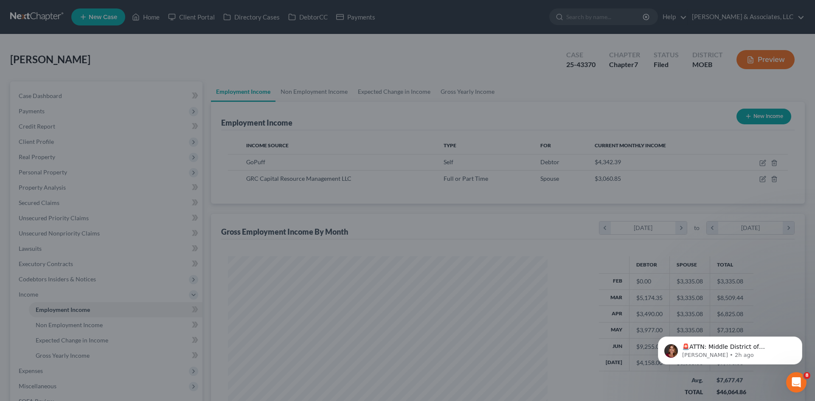
scroll to position [424509, 424334]
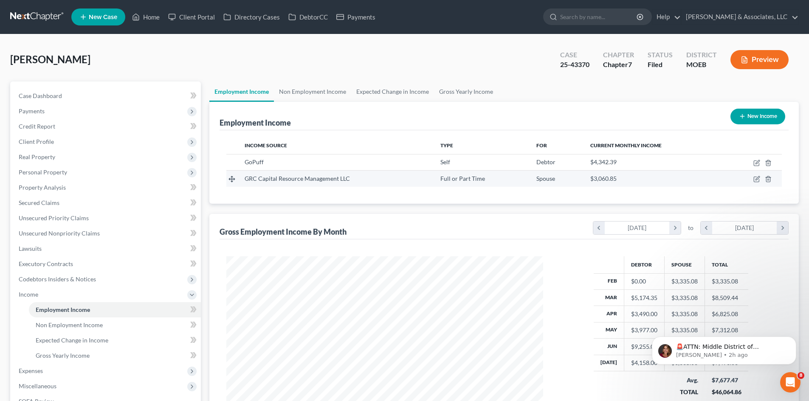
click at [274, 177] on span "GRC Capital Resource Management LLC" at bounding box center [297, 178] width 105 height 7
click at [755, 178] on icon "button" at bounding box center [756, 179] width 7 height 7
select select "0"
select select "26"
select select "3"
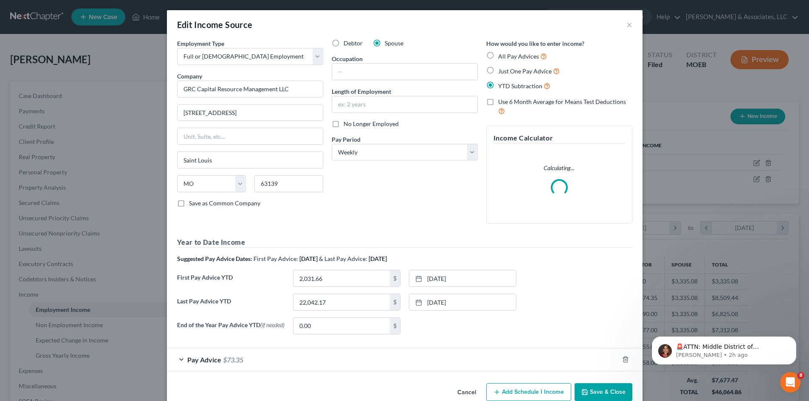
scroll to position [160, 337]
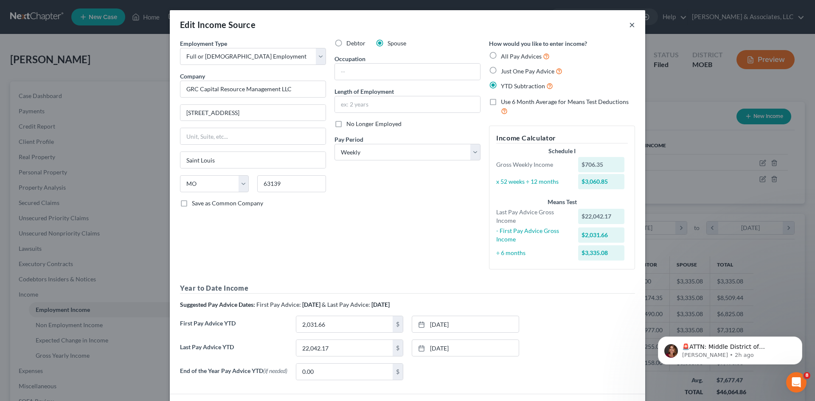
drag, startPoint x: 629, startPoint y: 28, endPoint x: 598, endPoint y: 37, distance: 31.3
click at [629, 28] on button "×" at bounding box center [632, 25] width 6 height 10
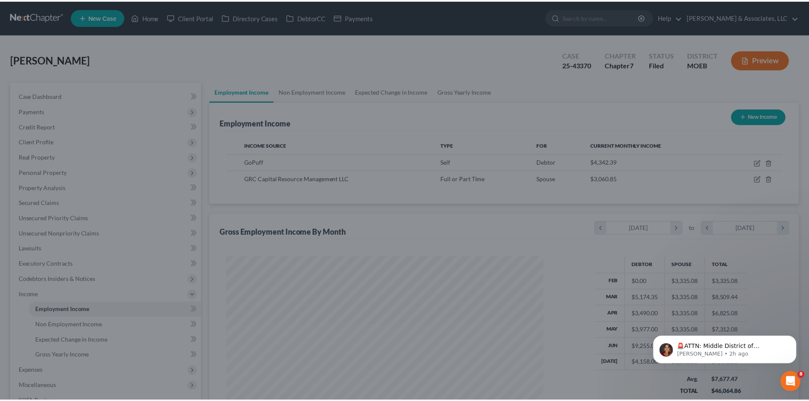
scroll to position [424509, 424334]
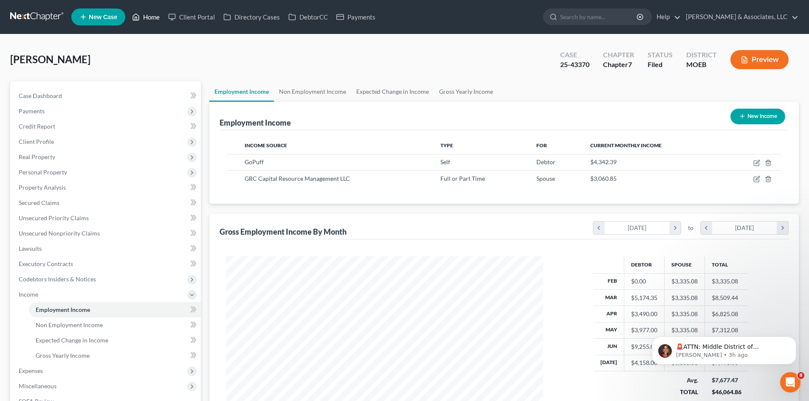
click at [156, 13] on link "Home" at bounding box center [146, 16] width 36 height 15
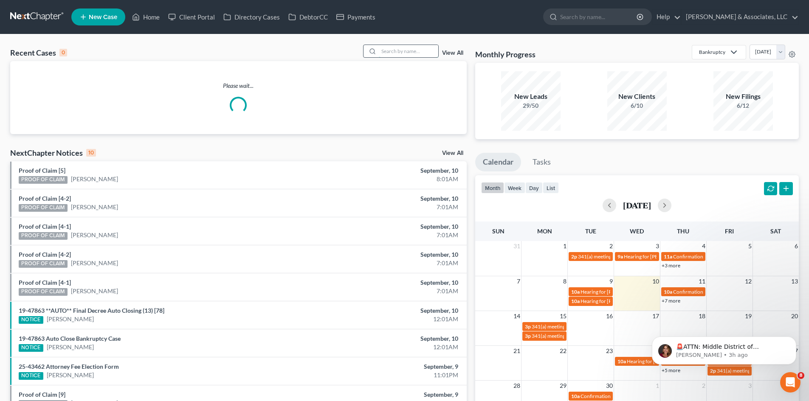
click at [416, 54] on input "search" at bounding box center [408, 51] width 59 height 12
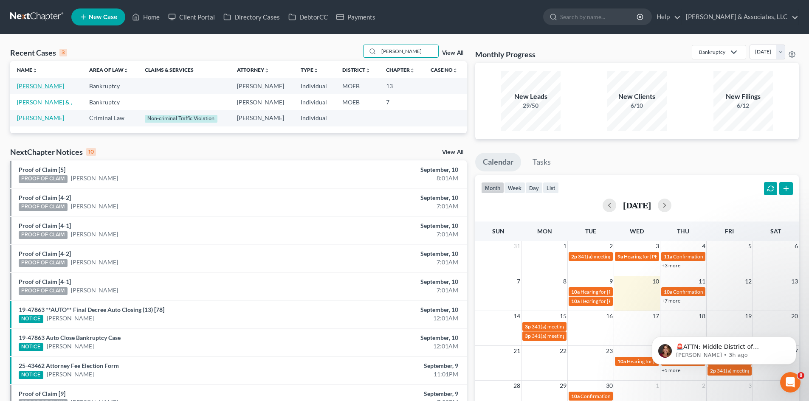
type input "[PERSON_NAME]"
click at [30, 84] on link "[PERSON_NAME]" at bounding box center [40, 85] width 47 height 7
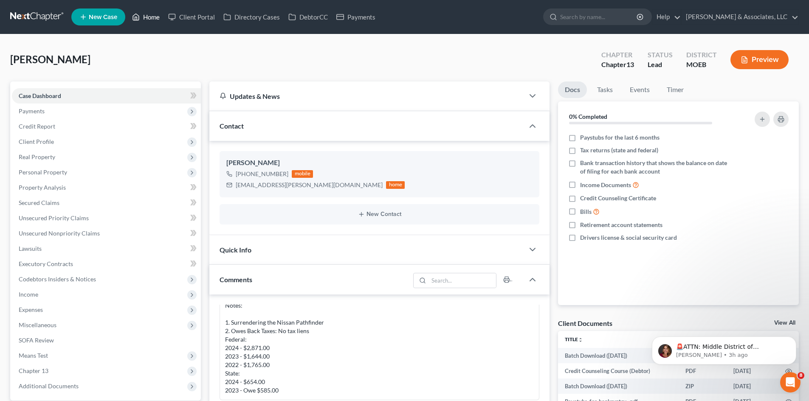
click at [144, 16] on link "Home" at bounding box center [146, 16] width 36 height 15
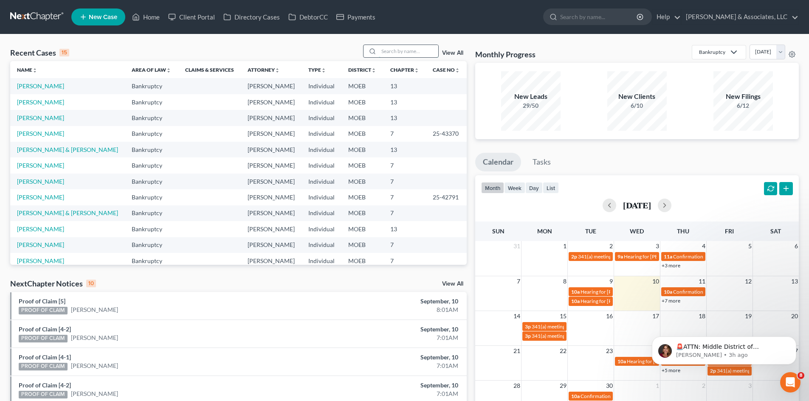
click at [394, 51] on input "search" at bounding box center [408, 51] width 59 height 12
type input "[PERSON_NAME]"
click at [42, 87] on link "[PERSON_NAME]" at bounding box center [40, 85] width 47 height 7
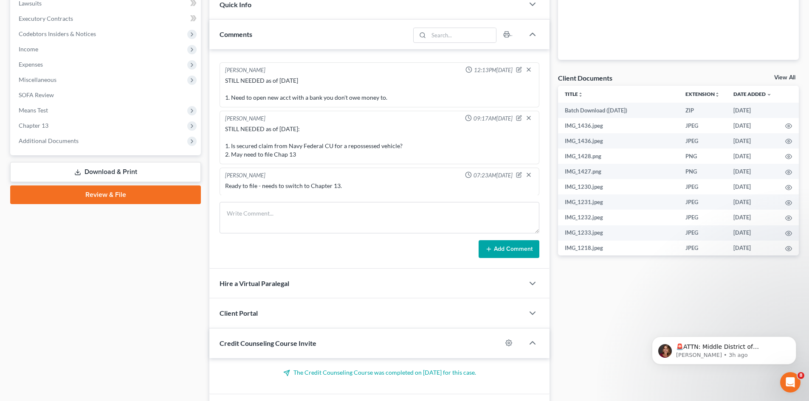
scroll to position [255, 0]
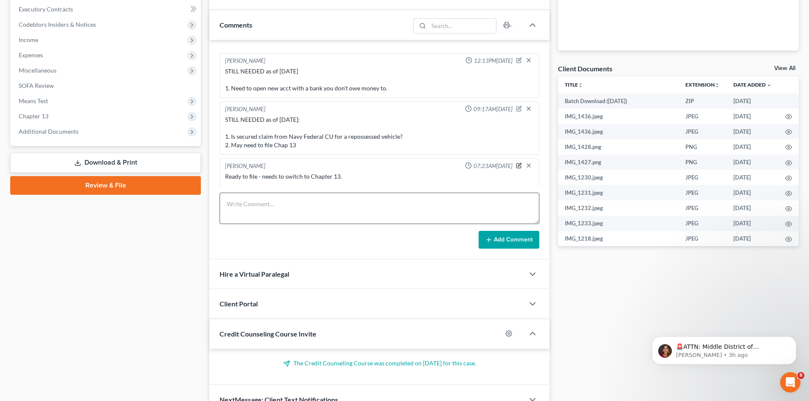
drag, startPoint x: 514, startPoint y: 166, endPoint x: 240, endPoint y: 200, distance: 275.6
click at [516, 166] on icon "button" at bounding box center [519, 166] width 6 height 6
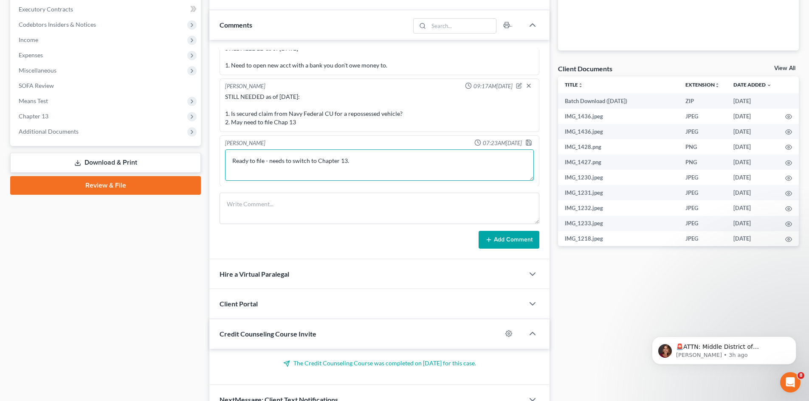
drag, startPoint x: 352, startPoint y: 185, endPoint x: 189, endPoint y: 182, distance: 162.2
click at [189, 182] on div "Petition Navigation Case Dashboard Payments Invoices Payments Payments Credit R…" at bounding box center [404, 121] width 797 height 589
type textarea "Ready to Prepare"
click at [527, 141] on polyline "button" at bounding box center [528, 140] width 2 height 1
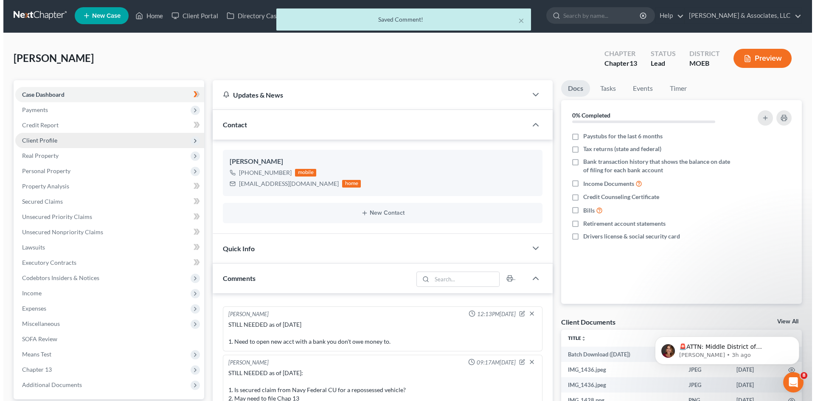
scroll to position [0, 0]
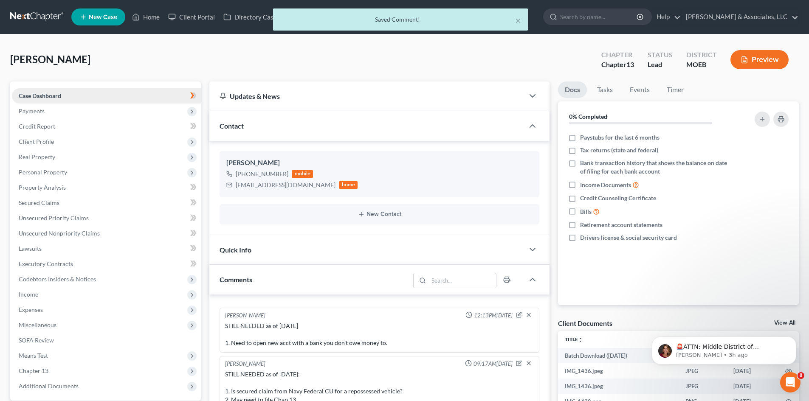
click at [43, 93] on span "Case Dashboard" at bounding box center [40, 95] width 42 height 7
click at [32, 107] on span "Payments" at bounding box center [32, 110] width 26 height 7
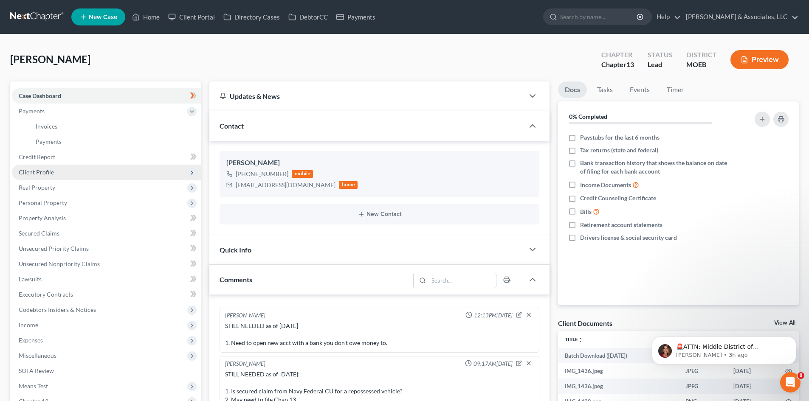
click at [40, 173] on span "Client Profile" at bounding box center [36, 172] width 35 height 7
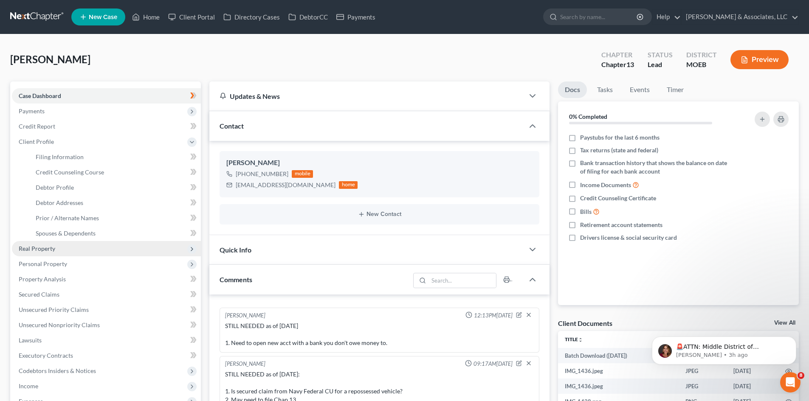
click at [40, 249] on span "Real Property" at bounding box center [37, 248] width 37 height 7
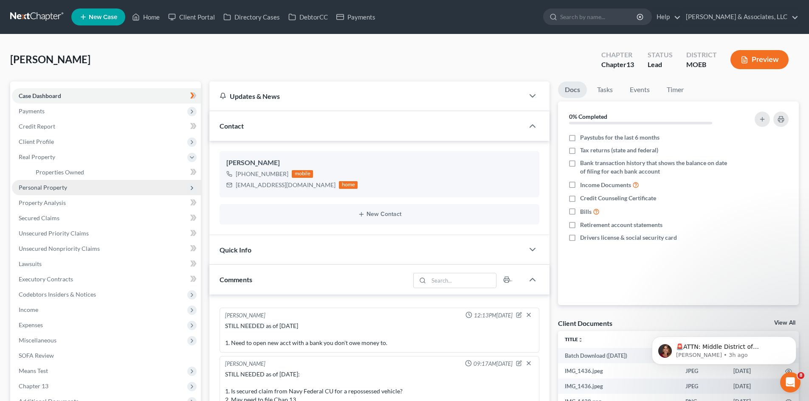
click at [46, 189] on span "Personal Property" at bounding box center [43, 187] width 48 height 7
click at [68, 187] on span "Vehicles Owned" at bounding box center [57, 187] width 42 height 7
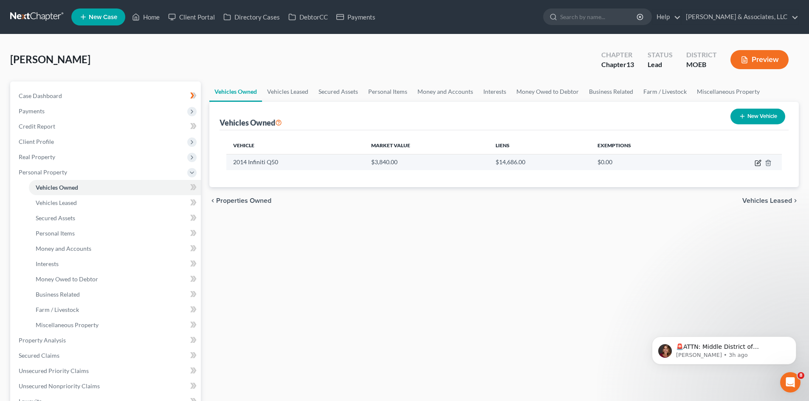
click at [758, 162] on icon "button" at bounding box center [759, 162] width 4 height 4
select select "0"
select select "12"
select select "2"
select select "0"
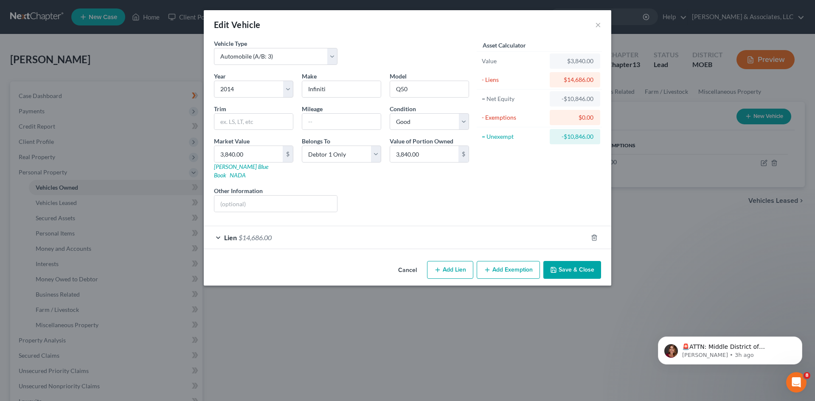
click at [292, 229] on div "Lien $14,686.00" at bounding box center [396, 237] width 384 height 23
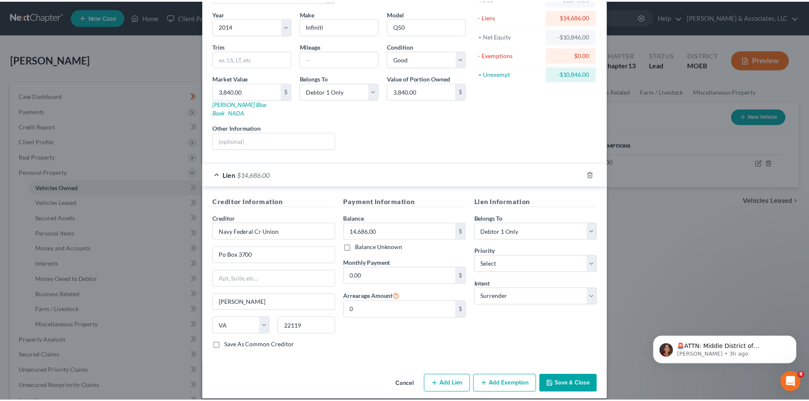
scroll to position [63, 0]
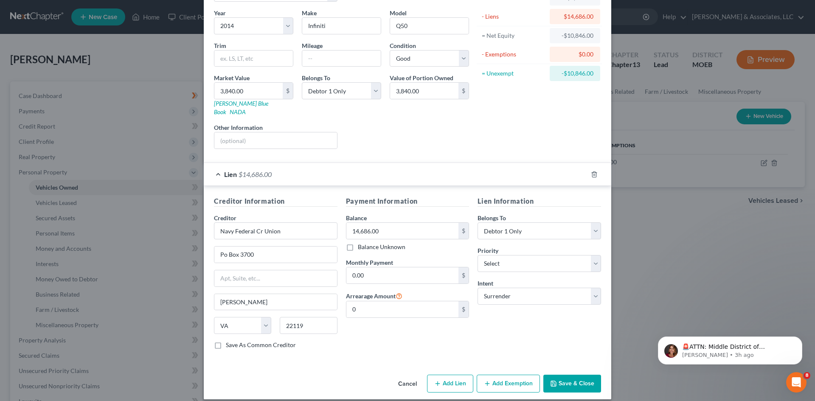
drag, startPoint x: 571, startPoint y: 372, endPoint x: 324, endPoint y: 271, distance: 266.7
click at [571, 375] on button "Save & Close" at bounding box center [573, 384] width 58 height 18
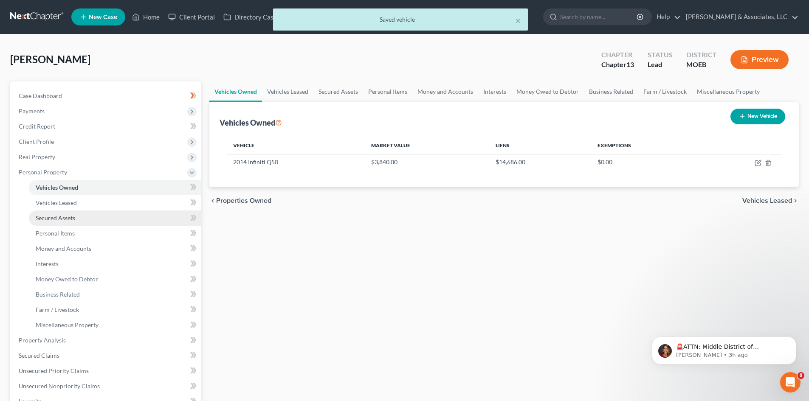
click at [55, 221] on span "Secured Assets" at bounding box center [55, 217] width 39 height 7
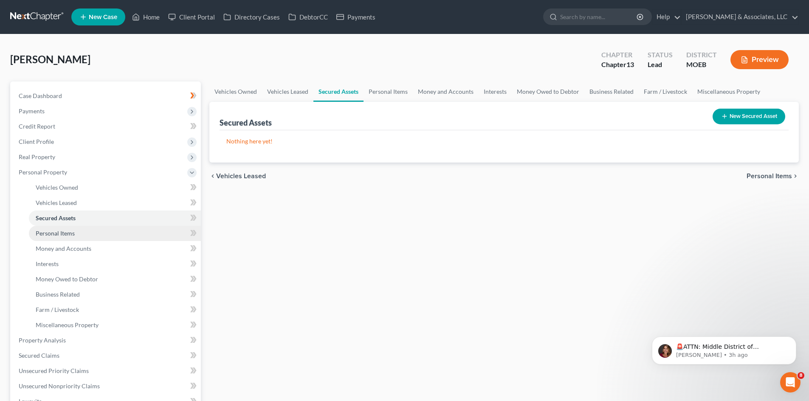
click at [56, 232] on span "Personal Items" at bounding box center [55, 233] width 39 height 7
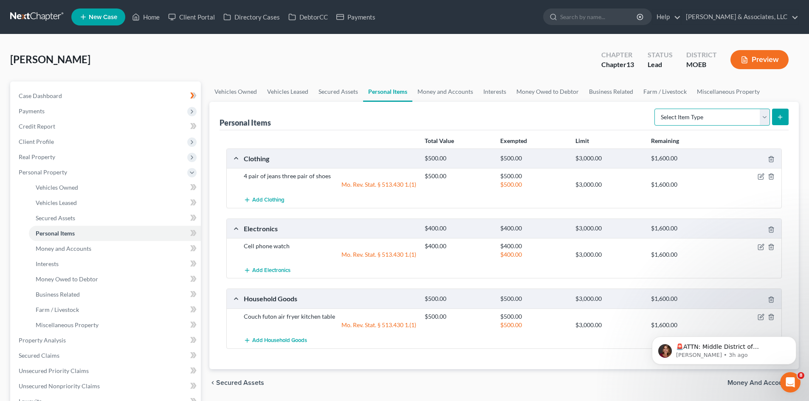
click at [767, 119] on select "Select Item Type Clothing (A/B: 11) Collectibles Of Value (A/B: 8) Electronics …" at bounding box center [712, 117] width 116 height 17
click at [74, 247] on span "Money and Accounts" at bounding box center [64, 248] width 56 height 7
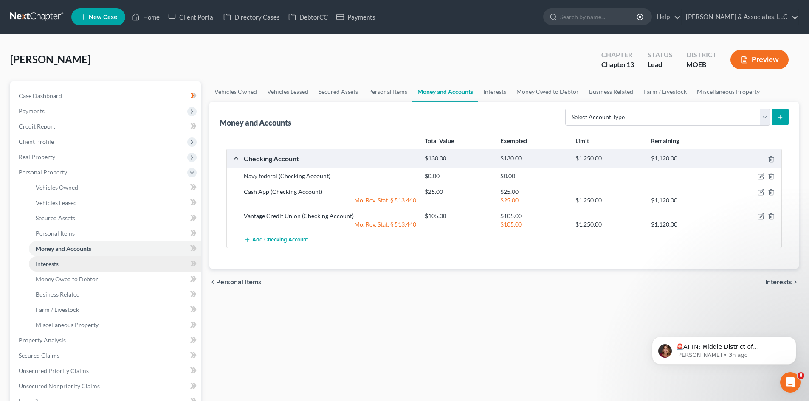
click at [56, 263] on span "Interests" at bounding box center [47, 263] width 23 height 7
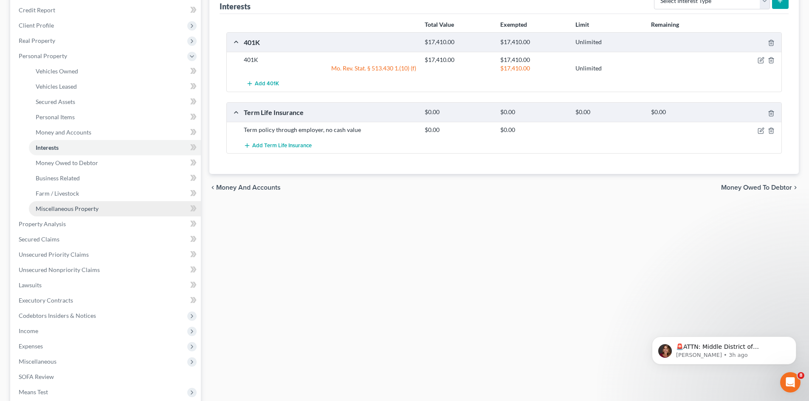
scroll to position [212, 0]
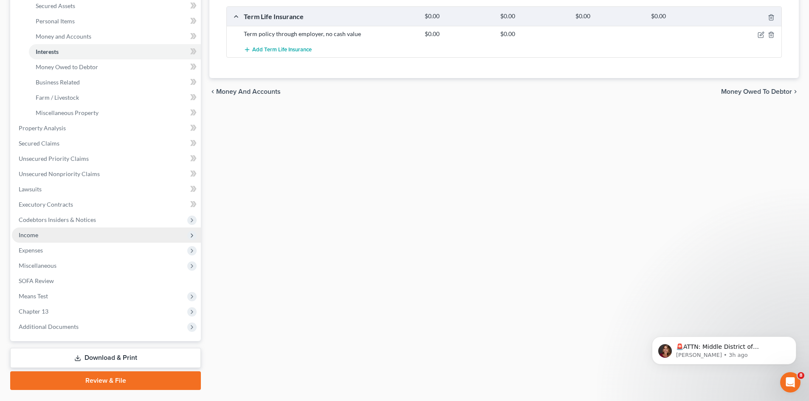
click at [37, 237] on span "Income" at bounding box center [29, 234] width 20 height 7
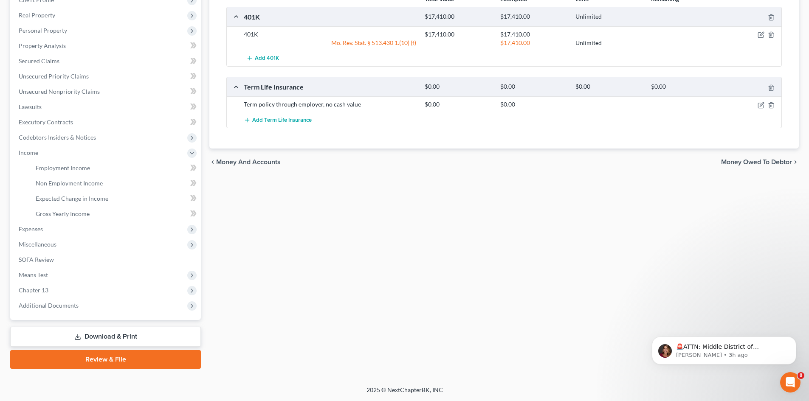
scroll to position [142, 0]
click at [82, 165] on span "Employment Income" at bounding box center [63, 167] width 54 height 7
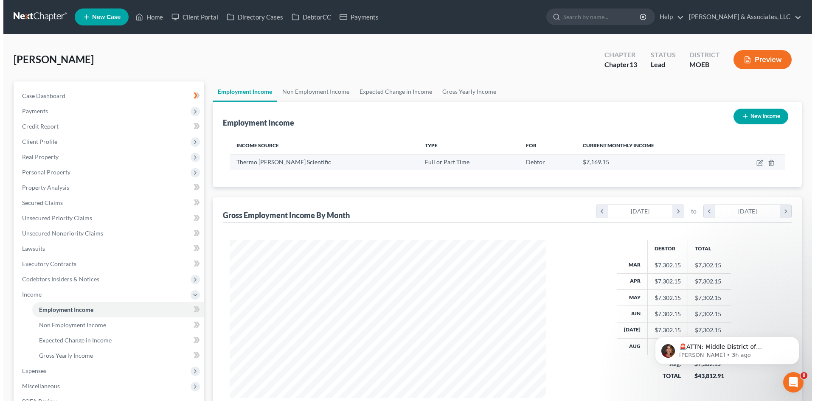
scroll to position [158, 334]
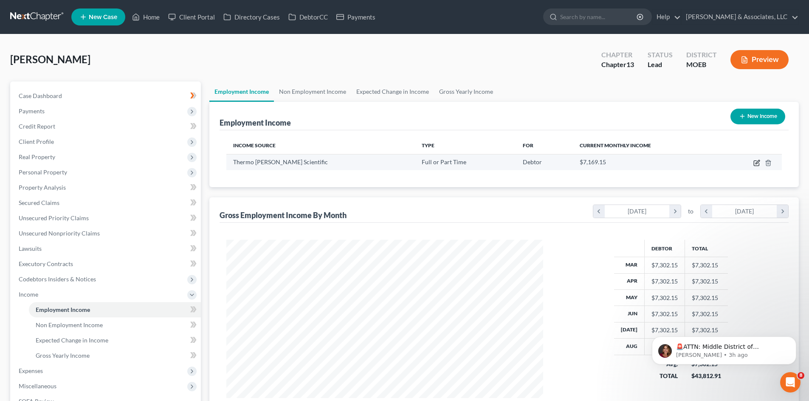
click at [756, 163] on icon "button" at bounding box center [757, 162] width 4 height 4
select select "0"
select select "22"
select select "2"
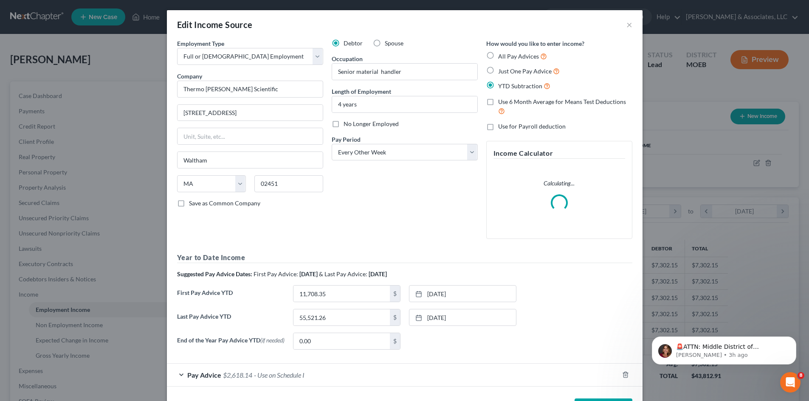
scroll to position [160, 337]
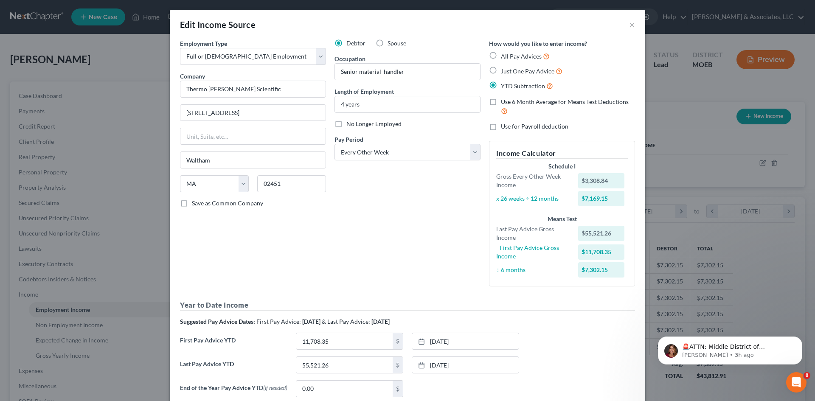
click at [672, 118] on div "Edit Income Source × Employment Type * Select Full or [DEMOGRAPHIC_DATA] Employ…" at bounding box center [407, 200] width 815 height 401
click at [629, 25] on button "×" at bounding box center [632, 25] width 6 height 10
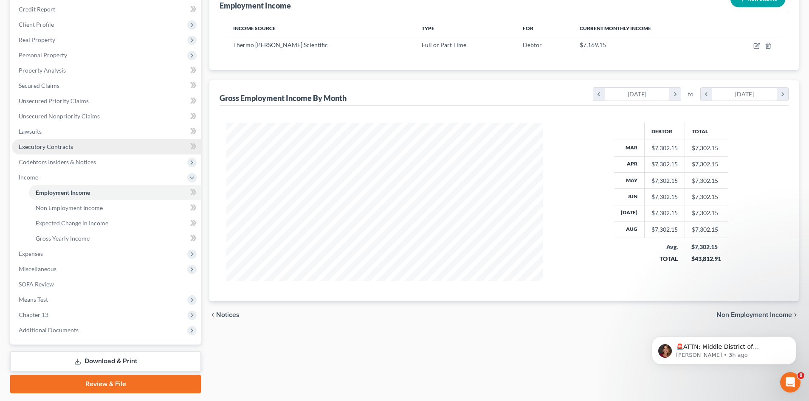
scroll to position [142, 0]
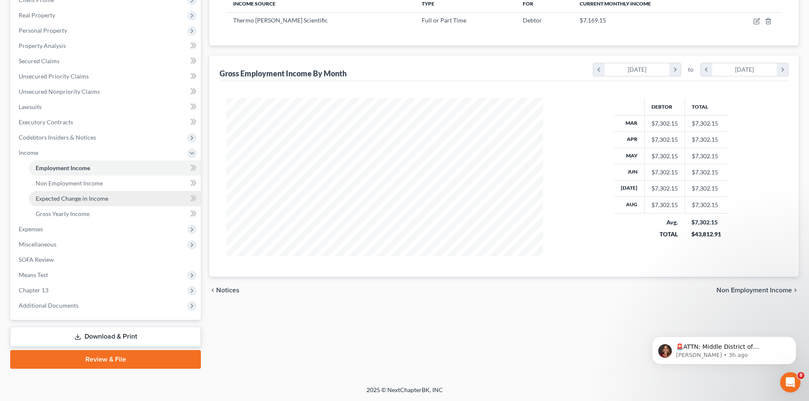
click at [87, 197] on span "Expected Change in Income" at bounding box center [72, 198] width 73 height 7
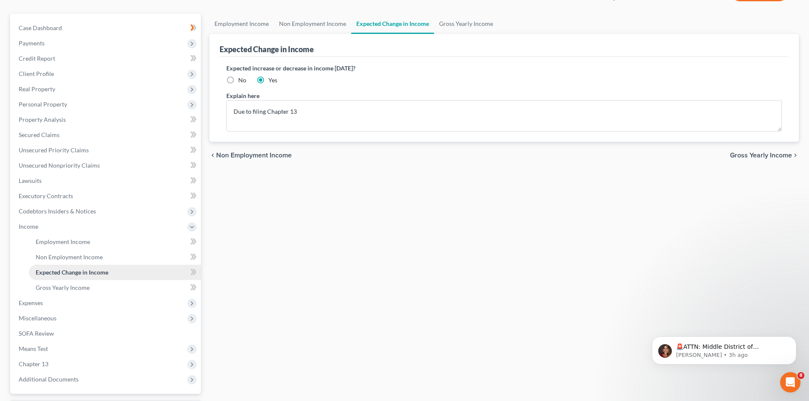
scroll to position [142, 0]
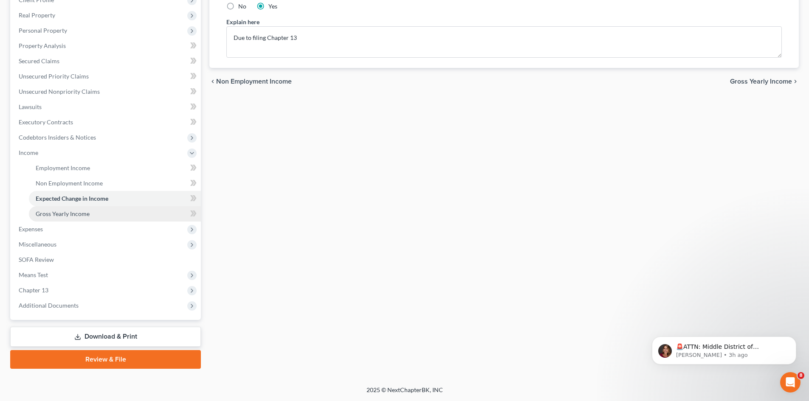
click at [61, 214] on span "Gross Yearly Income" at bounding box center [63, 213] width 54 height 7
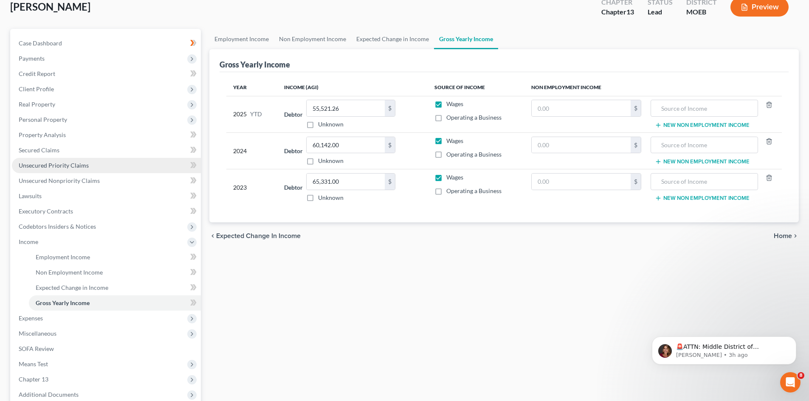
scroll to position [142, 0]
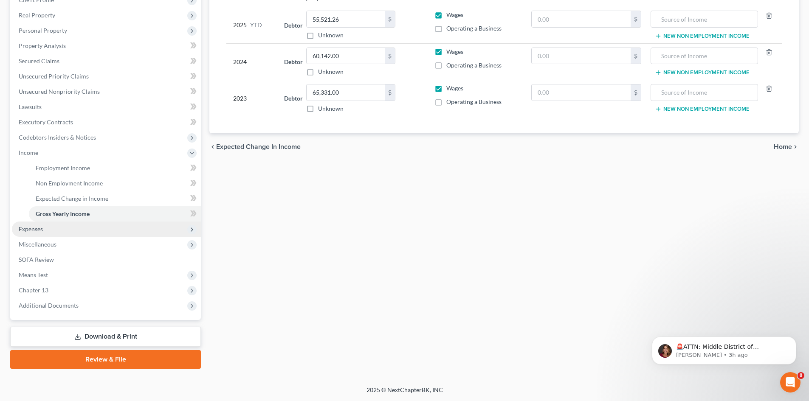
click at [34, 229] on span "Expenses" at bounding box center [31, 228] width 24 height 7
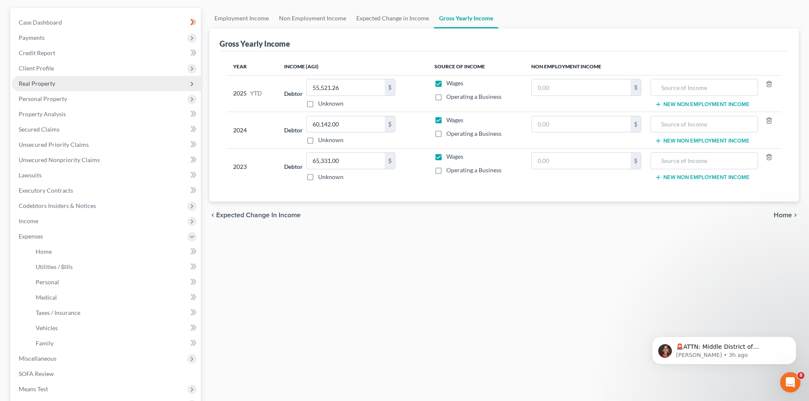
scroll to position [0, 0]
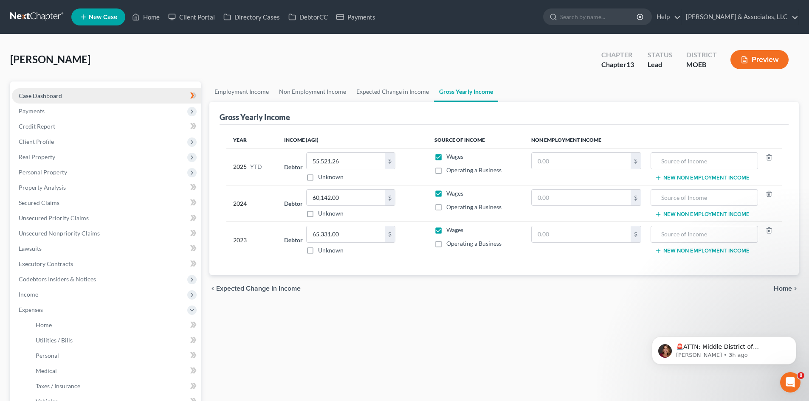
click at [47, 99] on span "Case Dashboard" at bounding box center [40, 95] width 43 height 7
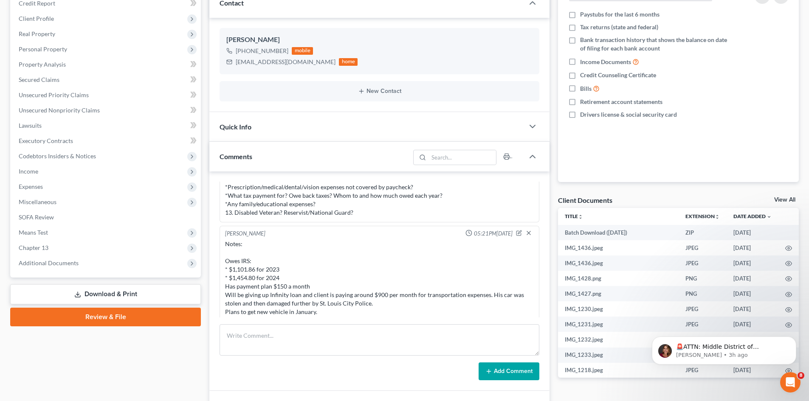
scroll to position [762, 0]
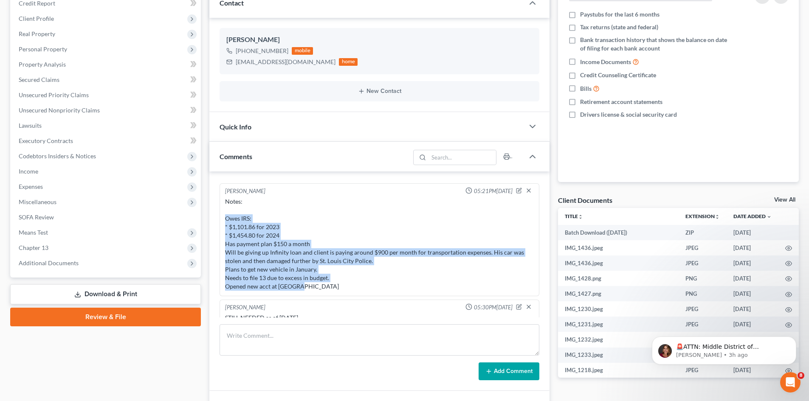
drag, startPoint x: 312, startPoint y: 292, endPoint x: 220, endPoint y: 220, distance: 116.7
click at [220, 220] on div "[PERSON_NAME] 05:21PM[DATE] Notes: Owes IRS: * $1,101.86 for 2023 * $1,454.80 f…" at bounding box center [380, 239] width 320 height 113
copy div "Owes IRS: * $1,101.86 for 2023 * $1,454.80 for 2024 Has payment plan $150 a mon…"
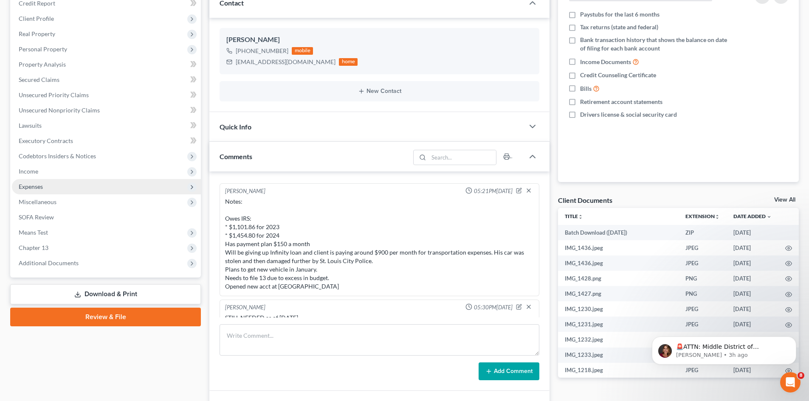
click at [49, 189] on span "Expenses" at bounding box center [106, 186] width 189 height 15
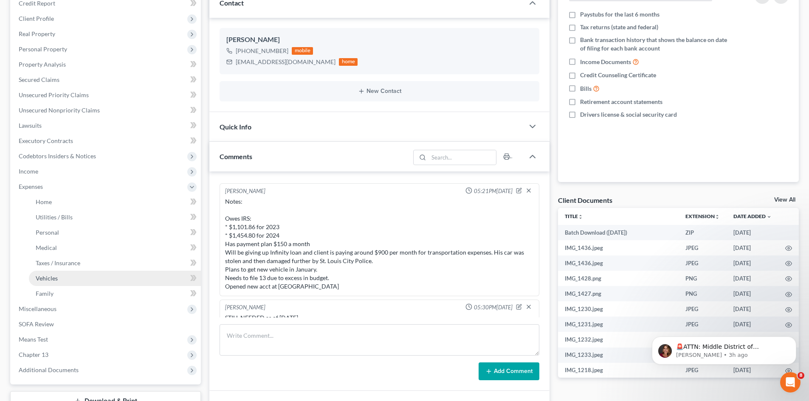
click at [49, 280] on span "Vehicles" at bounding box center [47, 278] width 22 height 7
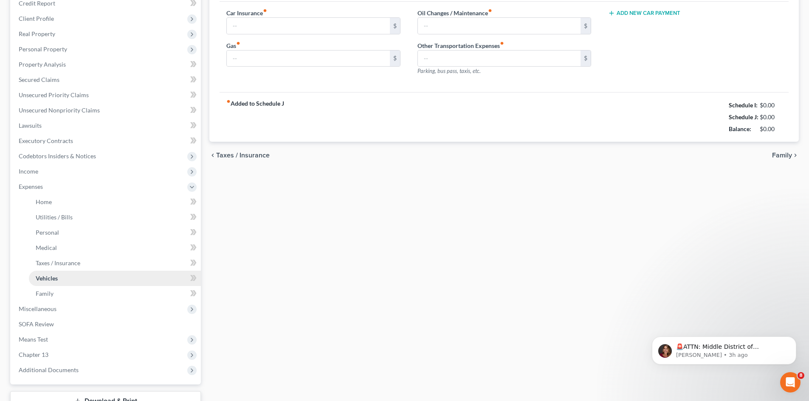
scroll to position [28, 0]
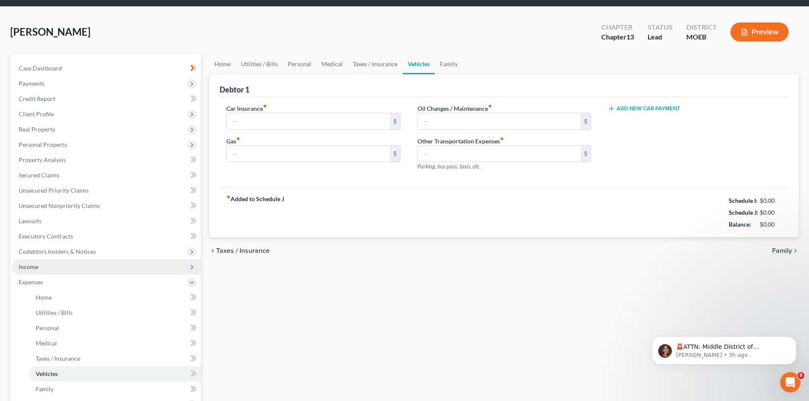
type input "0.00"
type input "900.00"
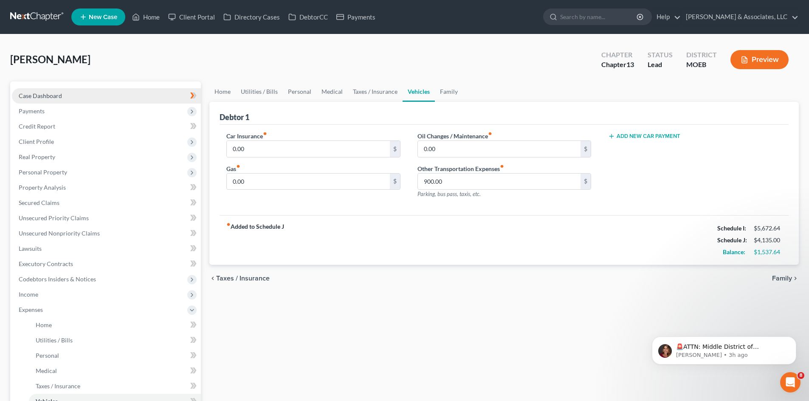
drag, startPoint x: 39, startPoint y: 96, endPoint x: 53, endPoint y: 94, distance: 14.1
click at [39, 96] on span "Case Dashboard" at bounding box center [40, 95] width 43 height 7
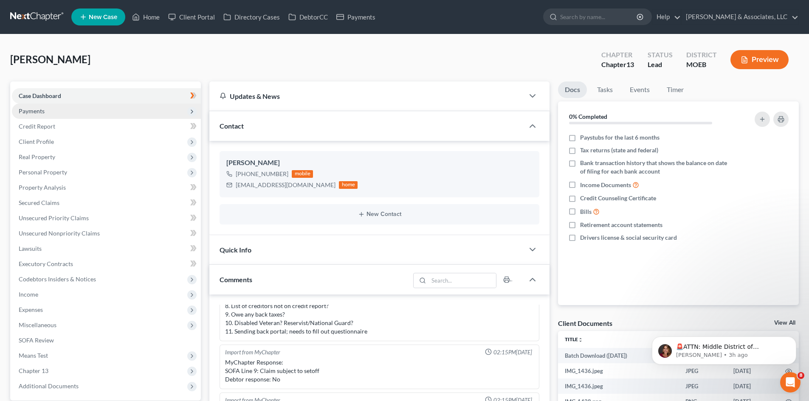
click at [32, 110] on span "Payments" at bounding box center [32, 110] width 26 height 7
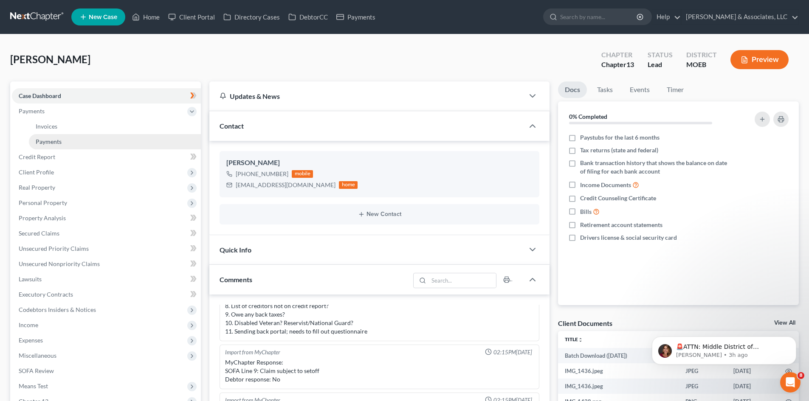
click at [64, 140] on link "Payments" at bounding box center [115, 141] width 172 height 15
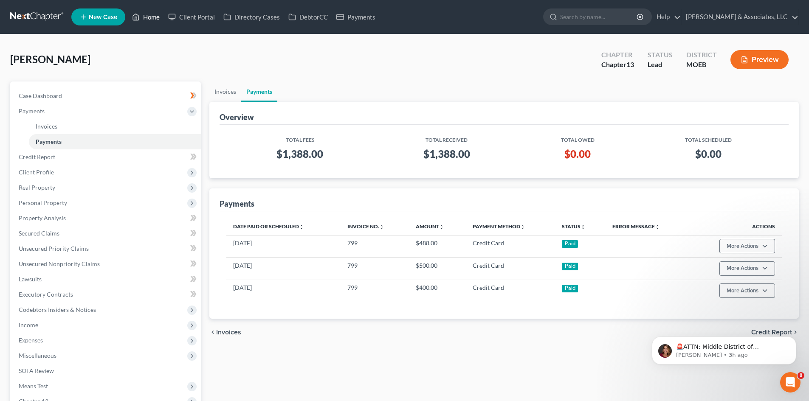
click at [156, 17] on link "Home" at bounding box center [146, 16] width 36 height 15
